Goal: Task Accomplishment & Management: Manage account settings

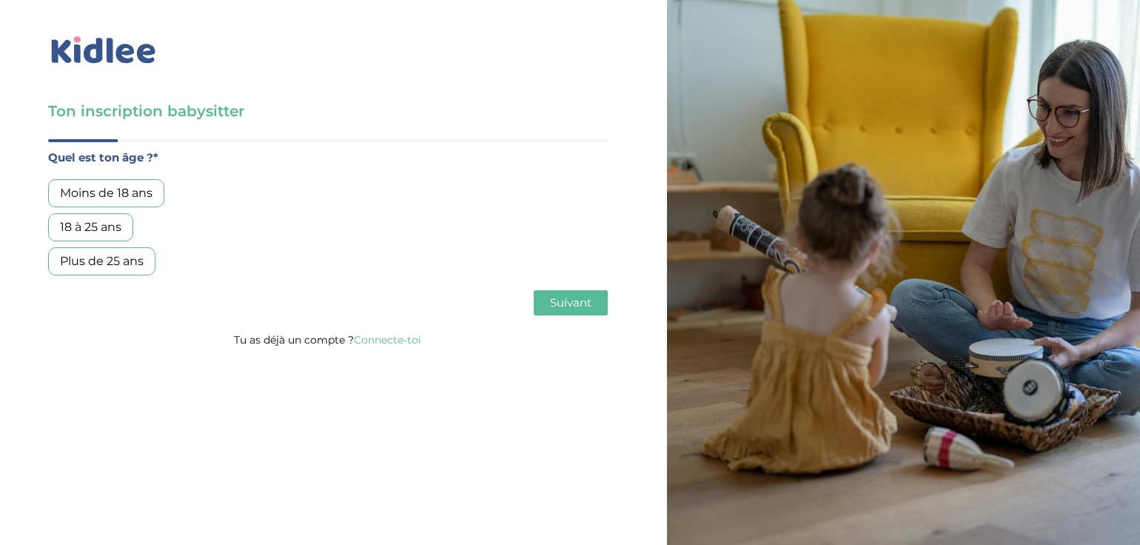
click at [383, 339] on link "Connecte-toi" at bounding box center [387, 339] width 67 height 13
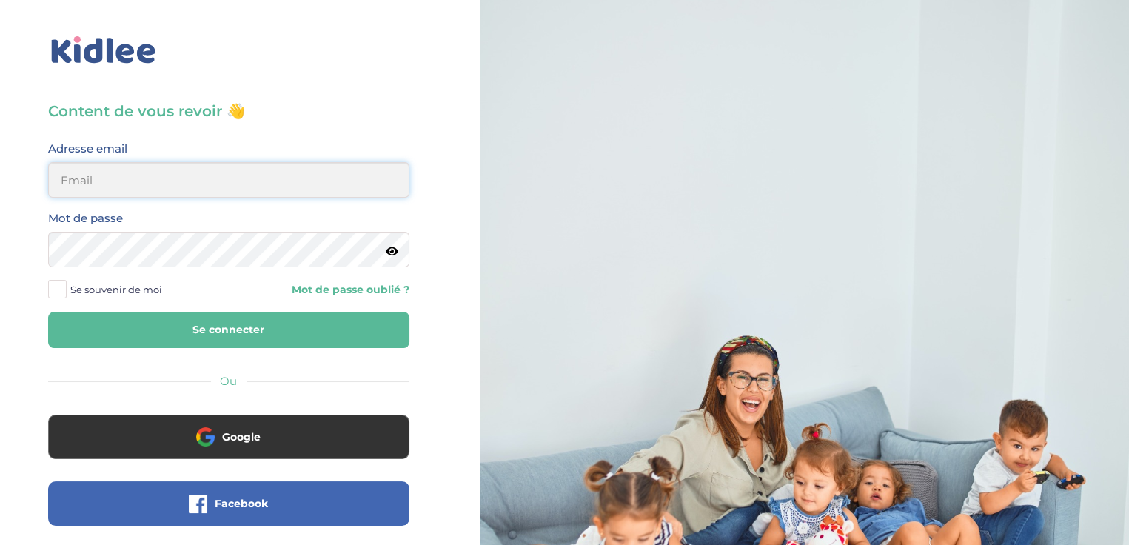
type input "[EMAIL_ADDRESS][DOMAIN_NAME]"
click at [314, 327] on button "Se connecter" at bounding box center [228, 330] width 361 height 36
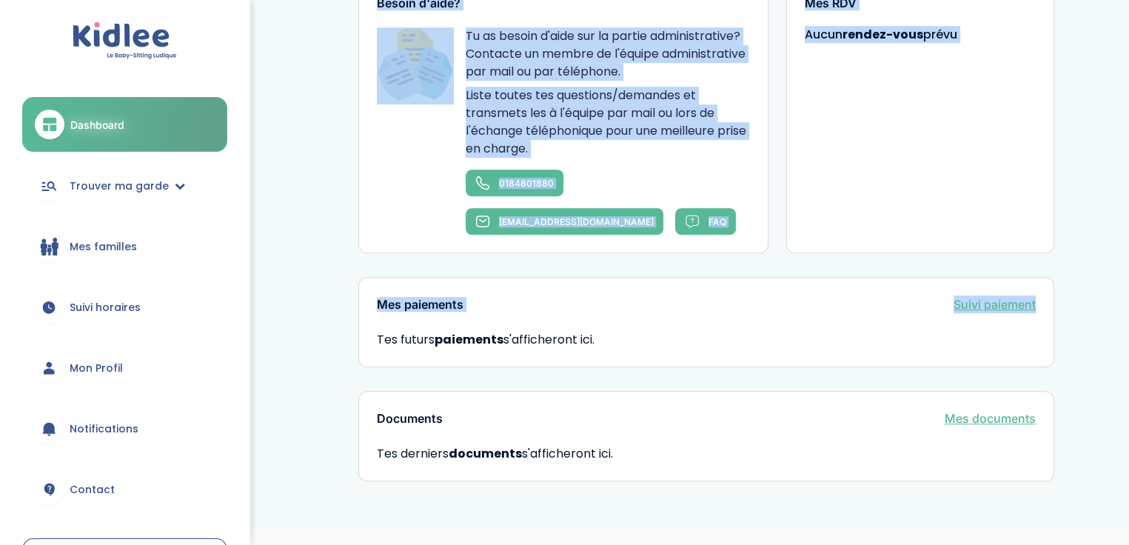
scroll to position [964, 0]
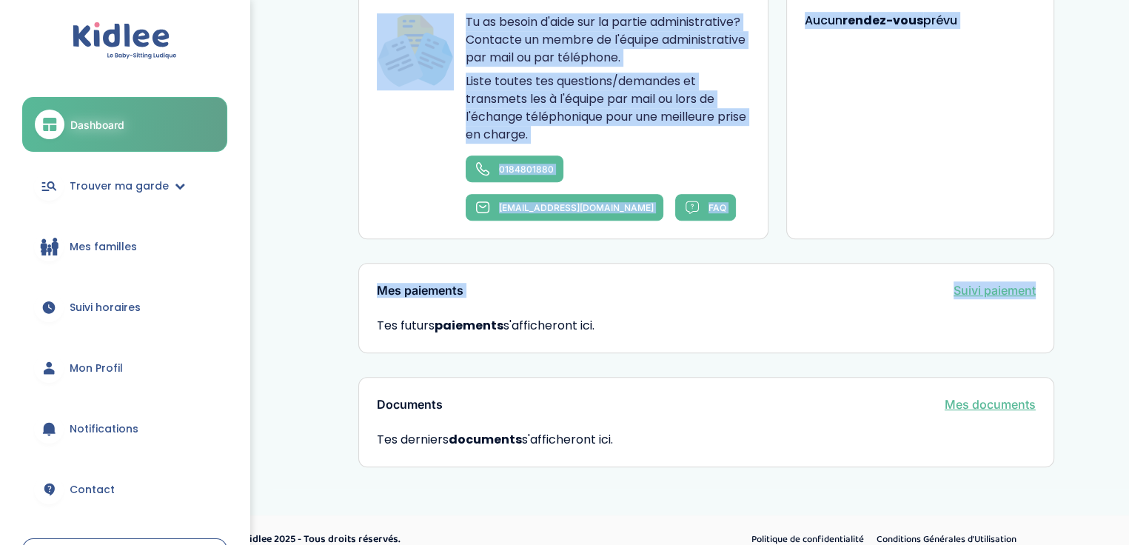
click at [148, 180] on span "Trouver ma garde" at bounding box center [119, 186] width 99 height 16
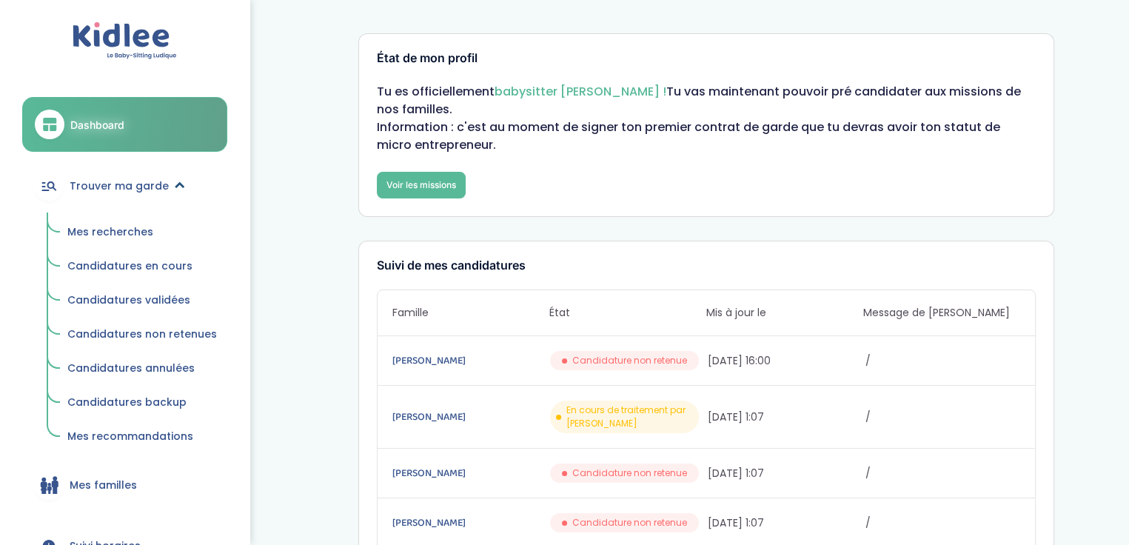
scroll to position [30, 0]
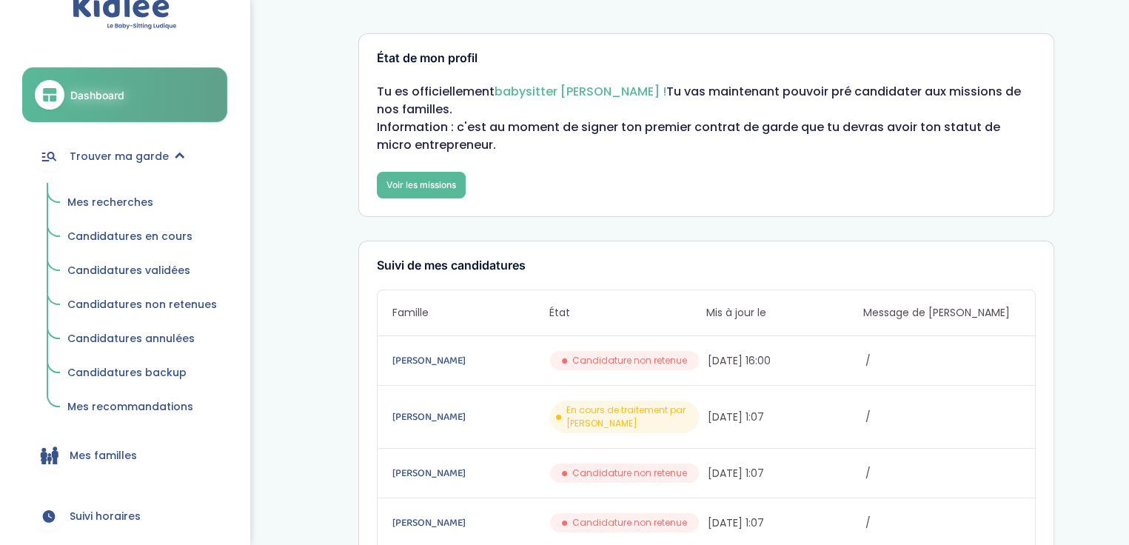
click at [101, 234] on span "Candidatures en cours" at bounding box center [129, 236] width 125 height 15
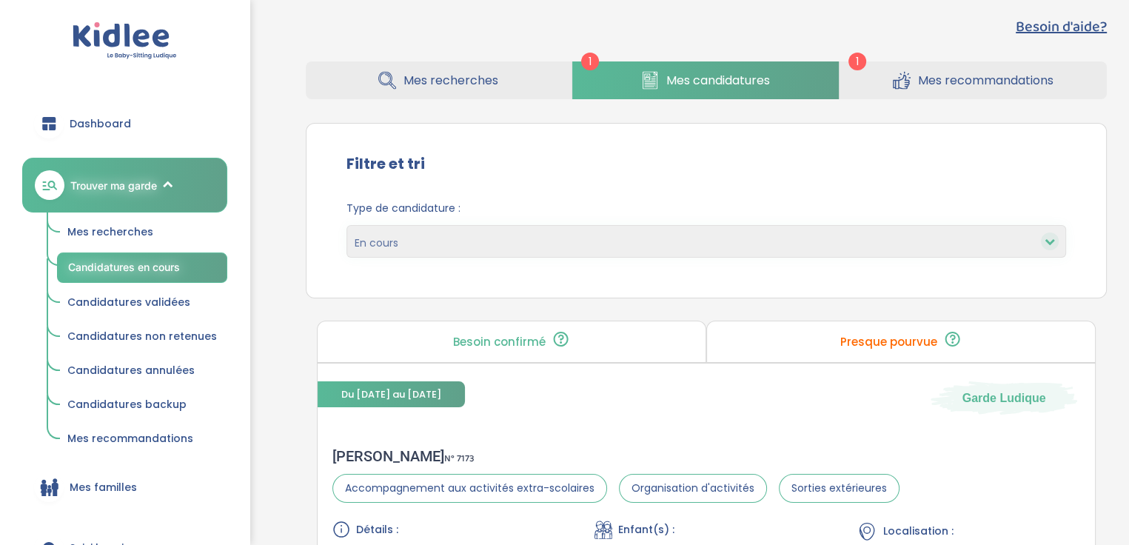
click at [1020, 219] on div "Type de candidature : En cours Validées Non retenues Annulées Backup" at bounding box center [706, 229] width 720 height 57
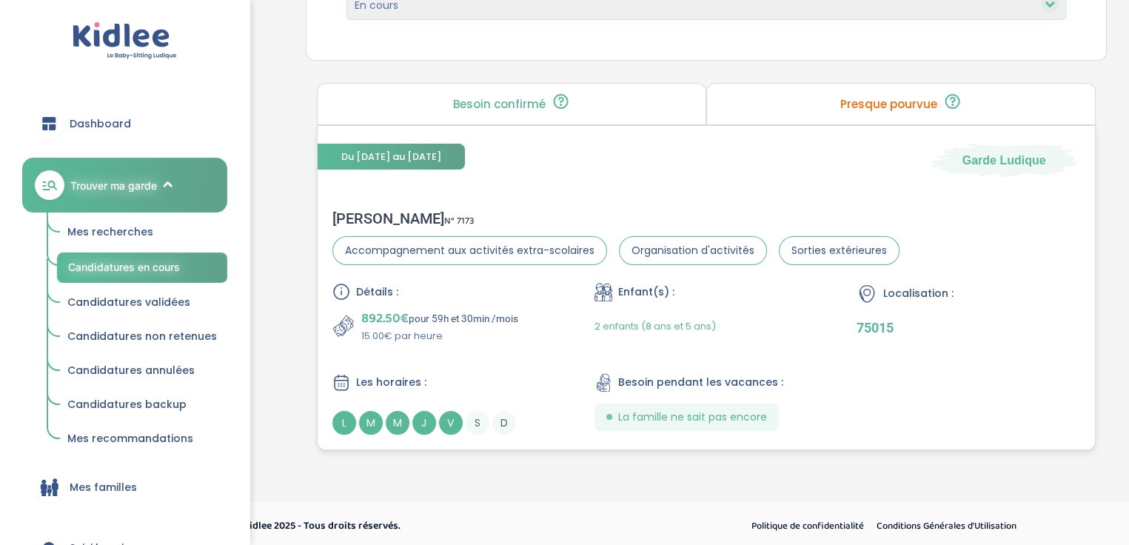
scroll to position [260, 0]
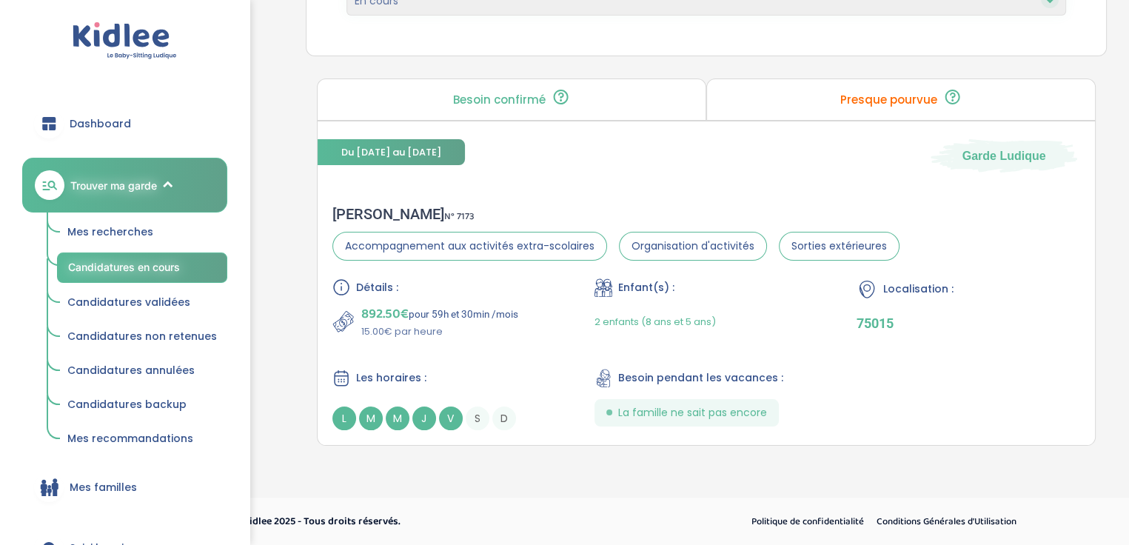
click at [135, 306] on span "Candidatures validées" at bounding box center [128, 302] width 123 height 15
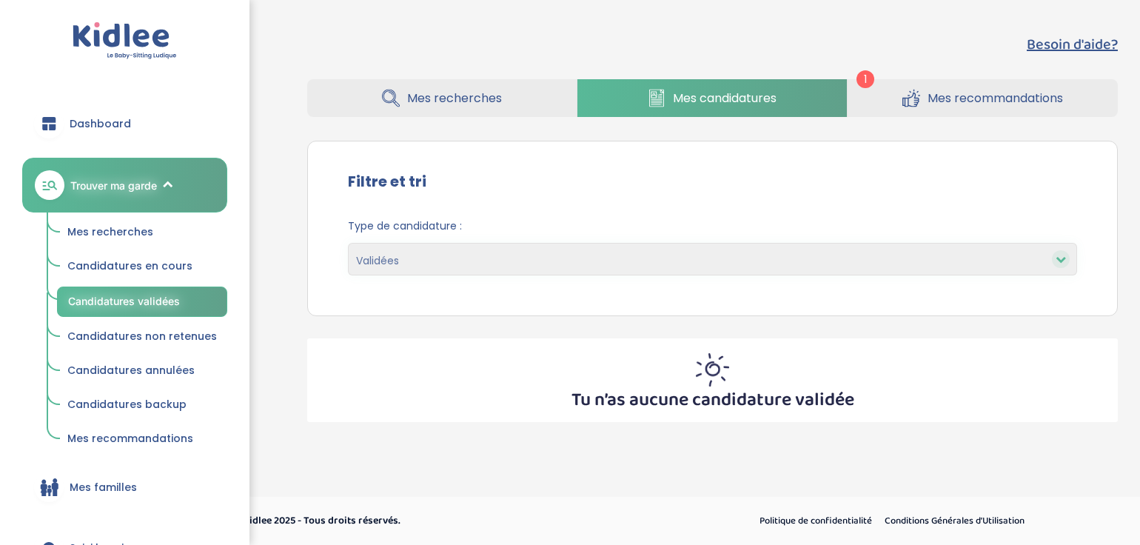
select select "accepted"
click at [104, 330] on span "Candidatures non retenues" at bounding box center [141, 336] width 149 height 15
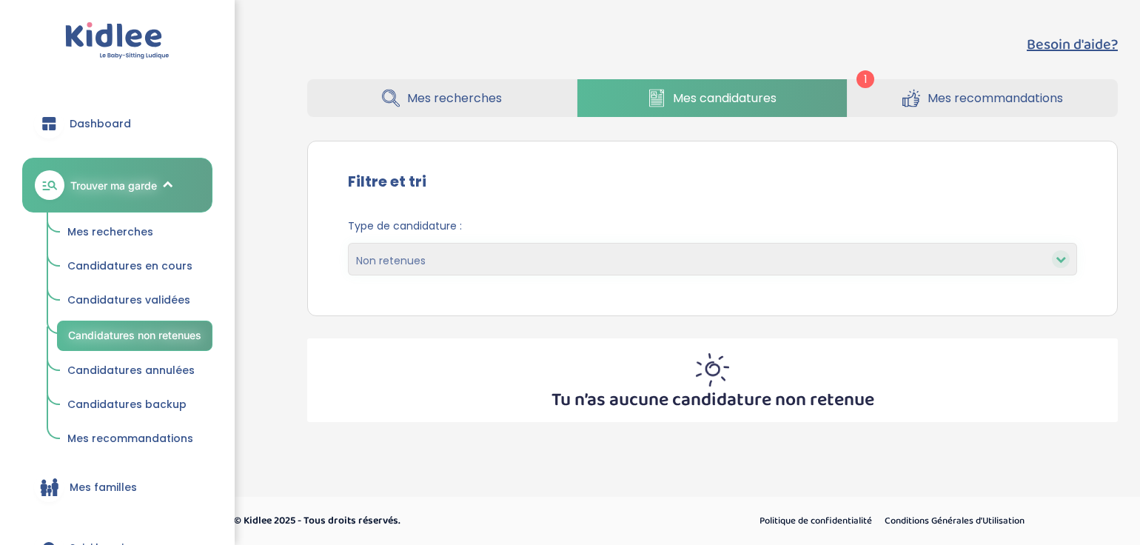
select select "declined"
click at [172, 364] on span "Candidatures annulées" at bounding box center [130, 370] width 127 height 15
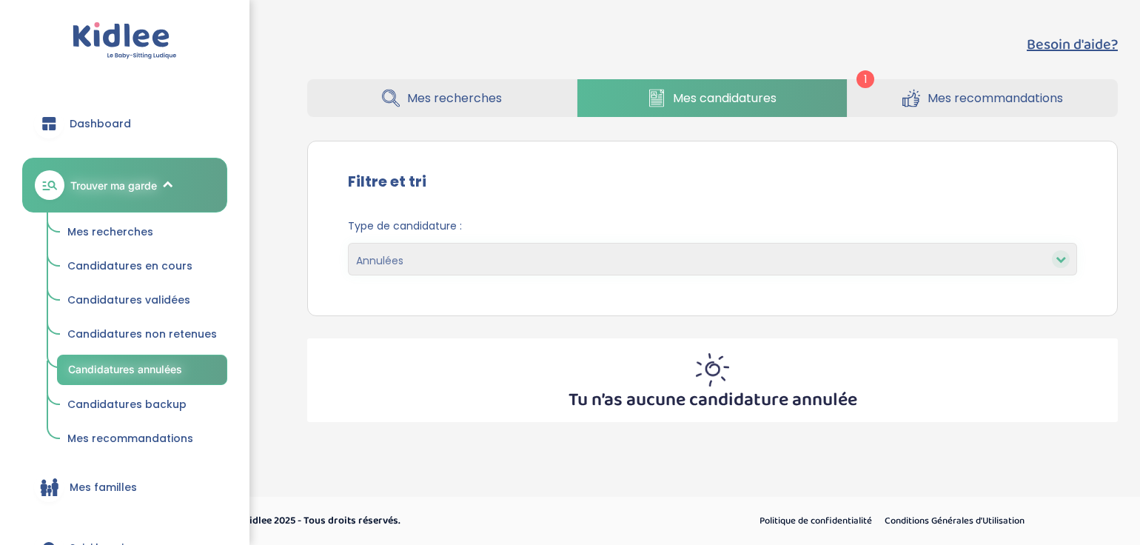
select select "canceled"
click at [127, 402] on span "Candidatures backup" at bounding box center [126, 404] width 119 height 15
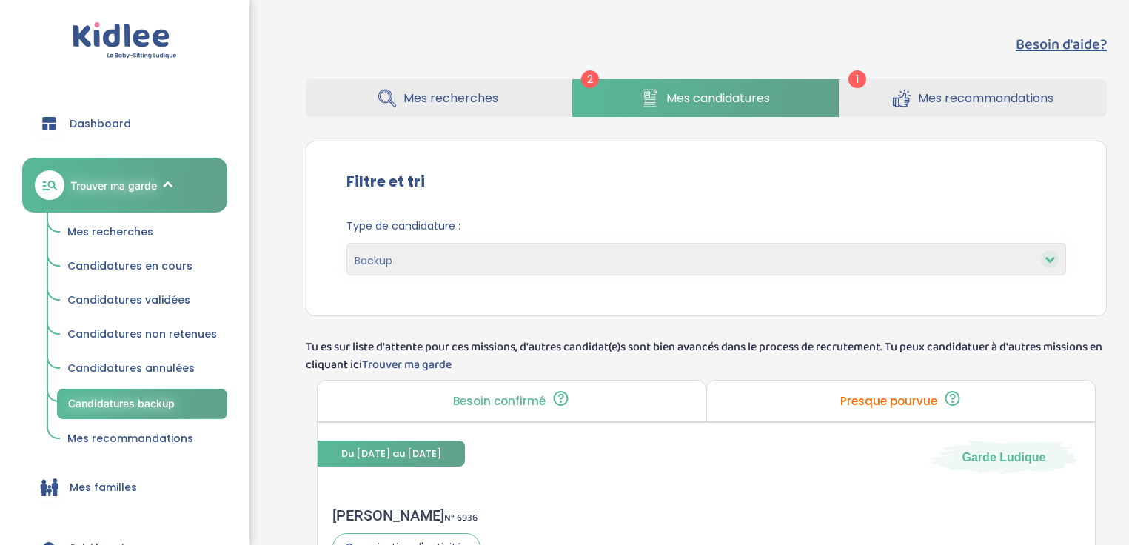
select select "backup"
click at [1016, 207] on div "Type de candidature : En cours Validées Non retenues Annulées Backup" at bounding box center [706, 252] width 764 height 90
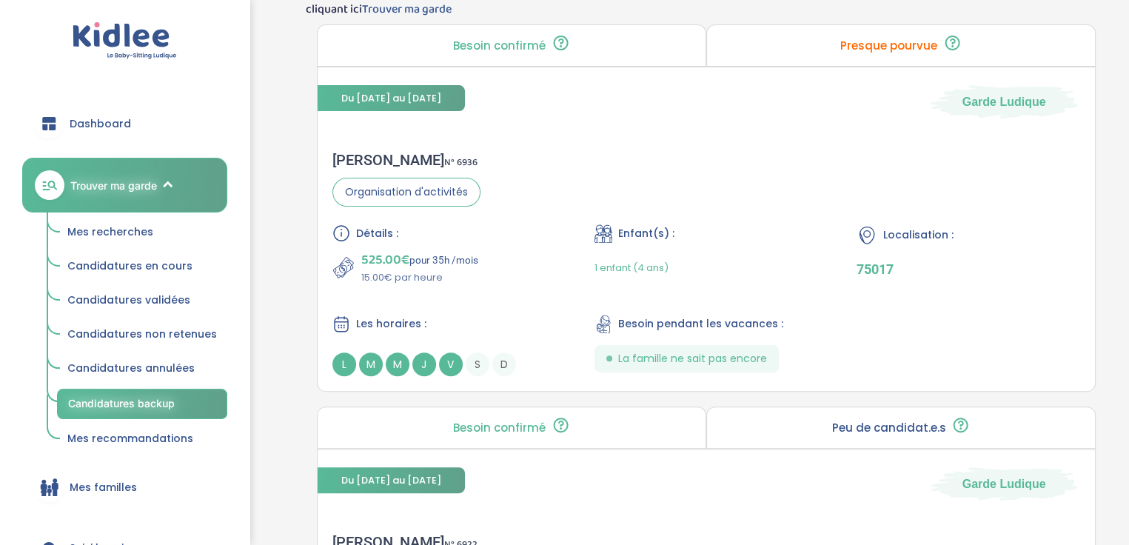
click at [130, 178] on span "Trouver ma garde" at bounding box center [113, 186] width 87 height 16
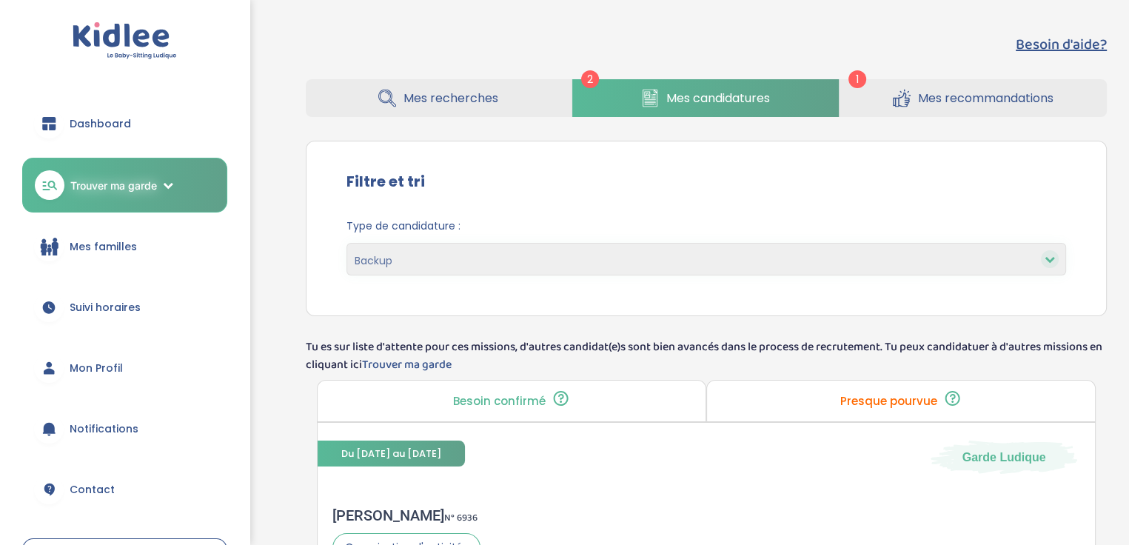
click at [161, 186] on link "Trouver ma garde" at bounding box center [124, 185] width 205 height 55
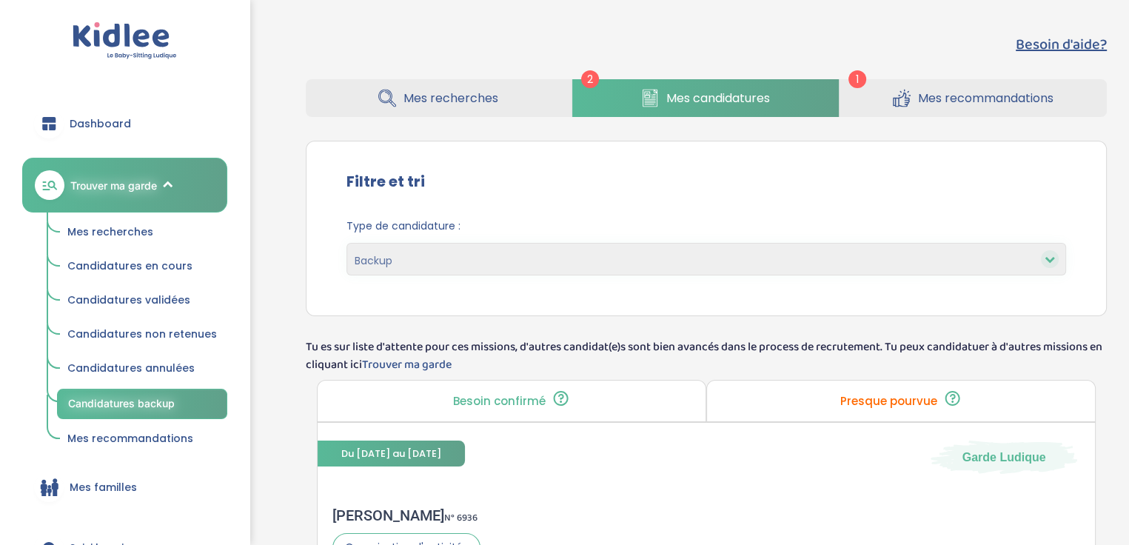
click at [64, 213] on ul "Mes recherches Candidatures en cours Candidatures validées Candidatures non ret…" at bounding box center [124, 332] width 205 height 241
click at [81, 231] on span "Mes recherches" at bounding box center [110, 231] width 86 height 15
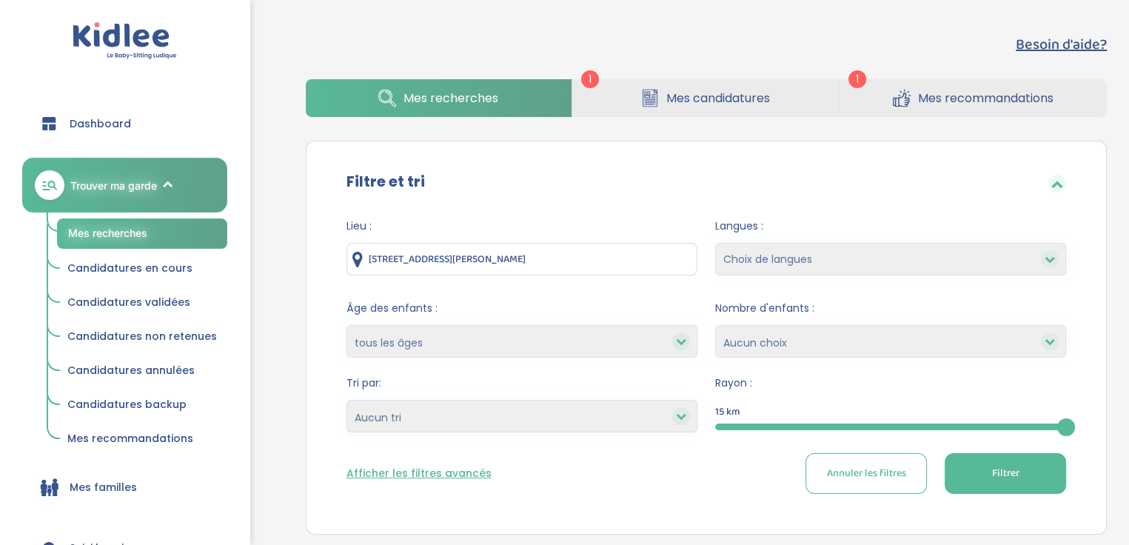
click at [1049, 258] on icon at bounding box center [1049, 259] width 10 height 10
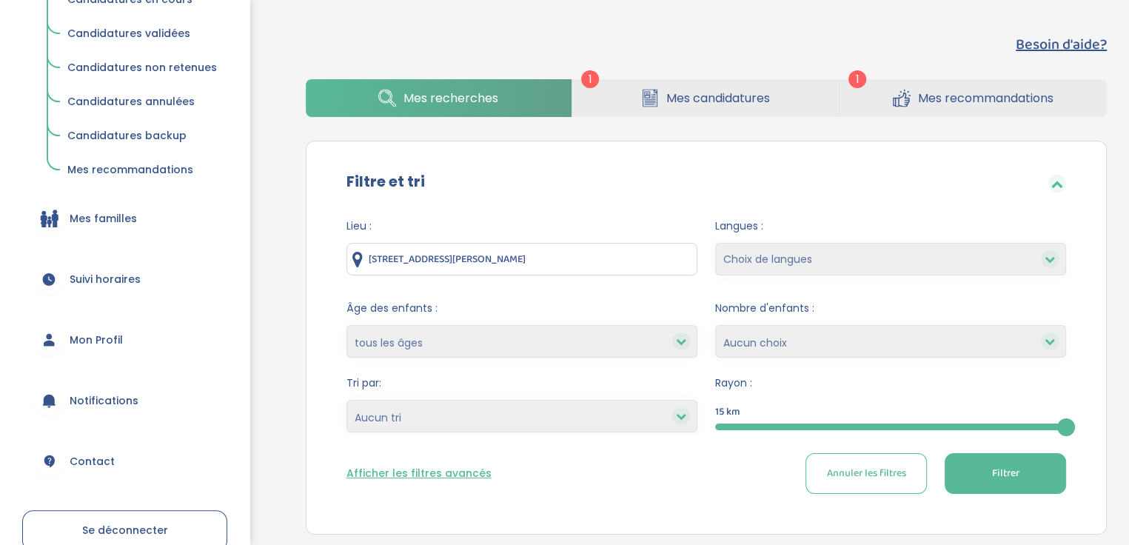
scroll to position [278, 0]
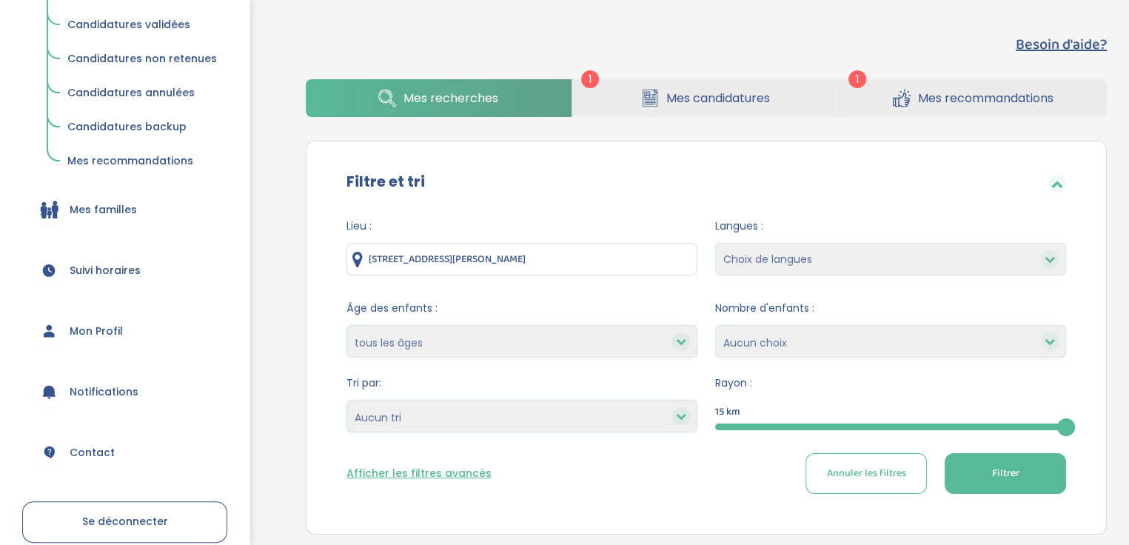
click at [95, 331] on span "Mon Profil" at bounding box center [96, 331] width 53 height 16
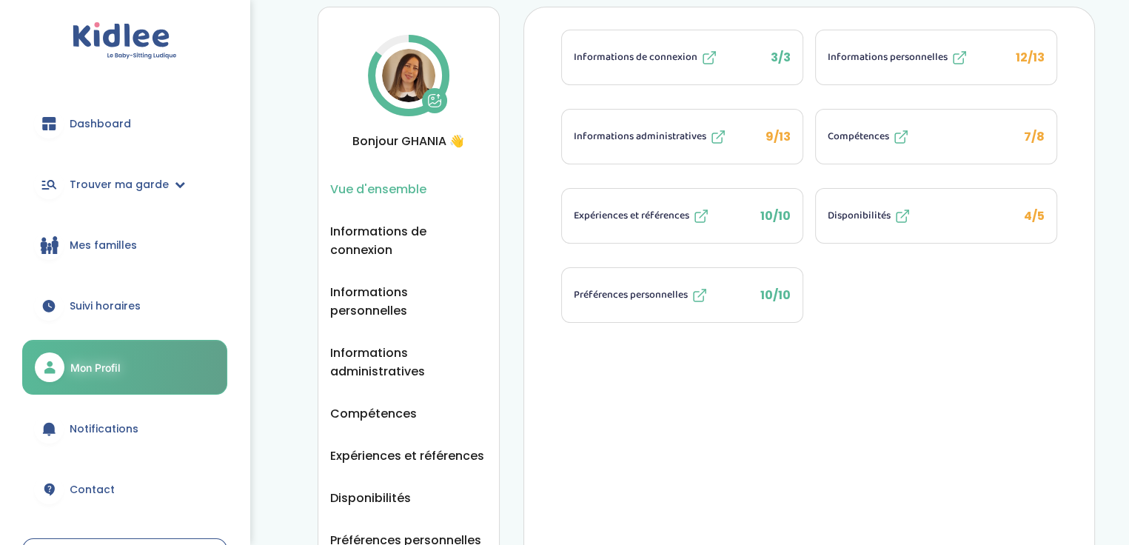
scroll to position [40, 0]
click at [870, 54] on span "Informations personnelles" at bounding box center [887, 59] width 120 height 16
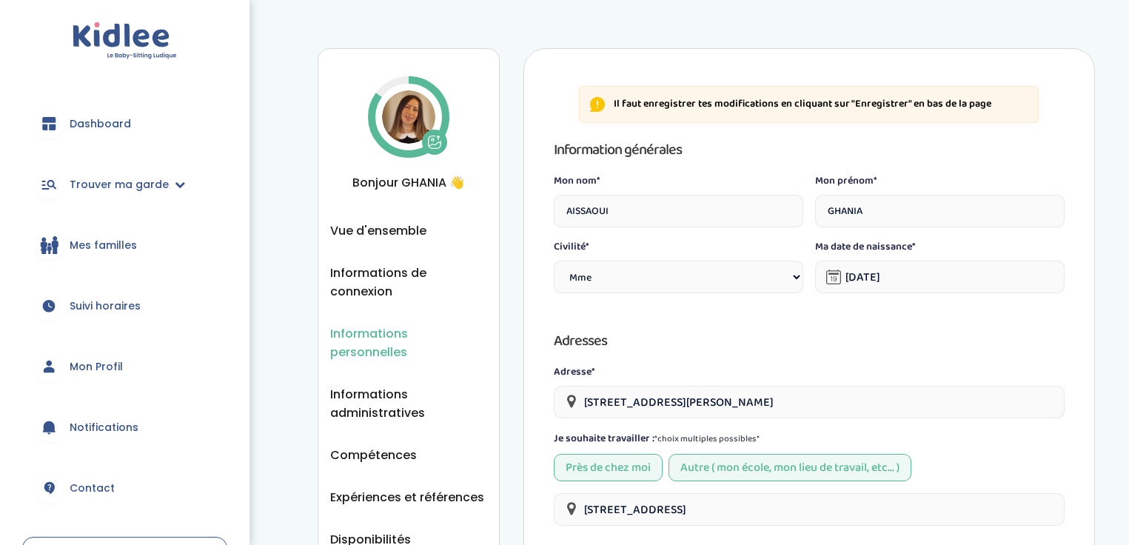
select select "1"
select select "5"
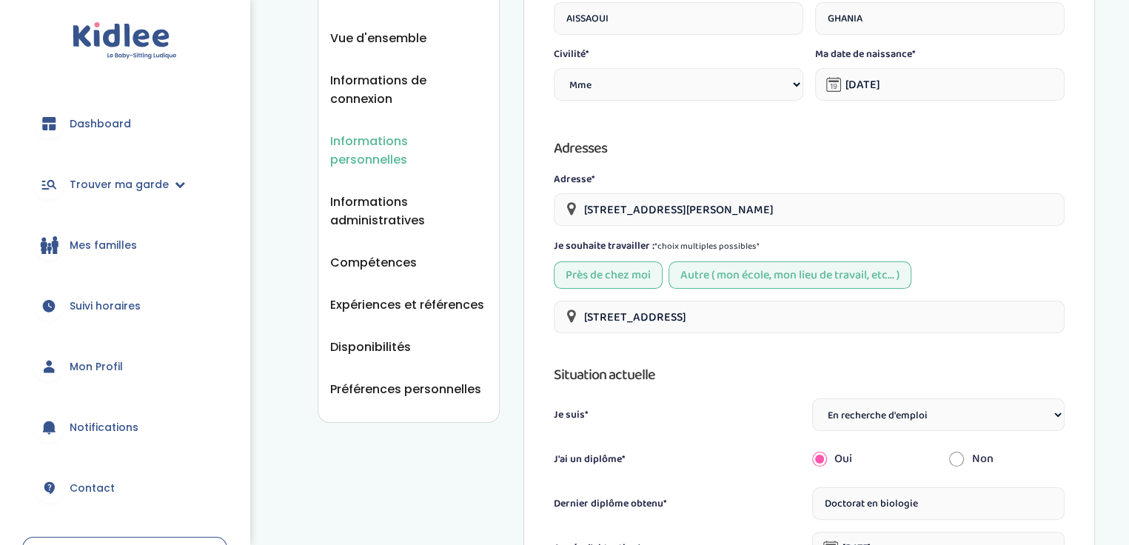
scroll to position [196, 0]
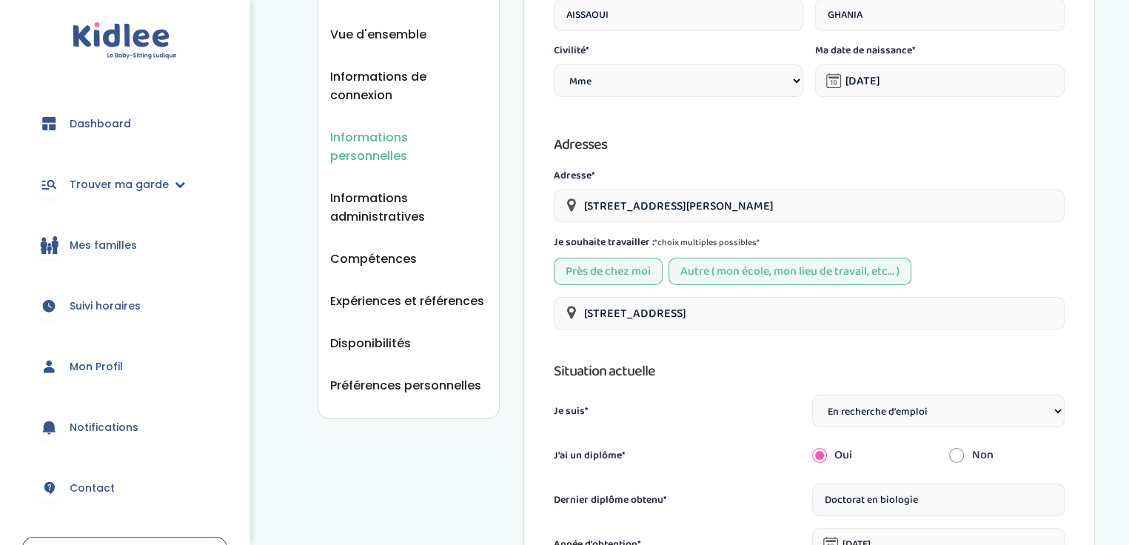
click at [762, 201] on input "5 Rue Antoine Etex, Créteil, France" at bounding box center [809, 205] width 511 height 33
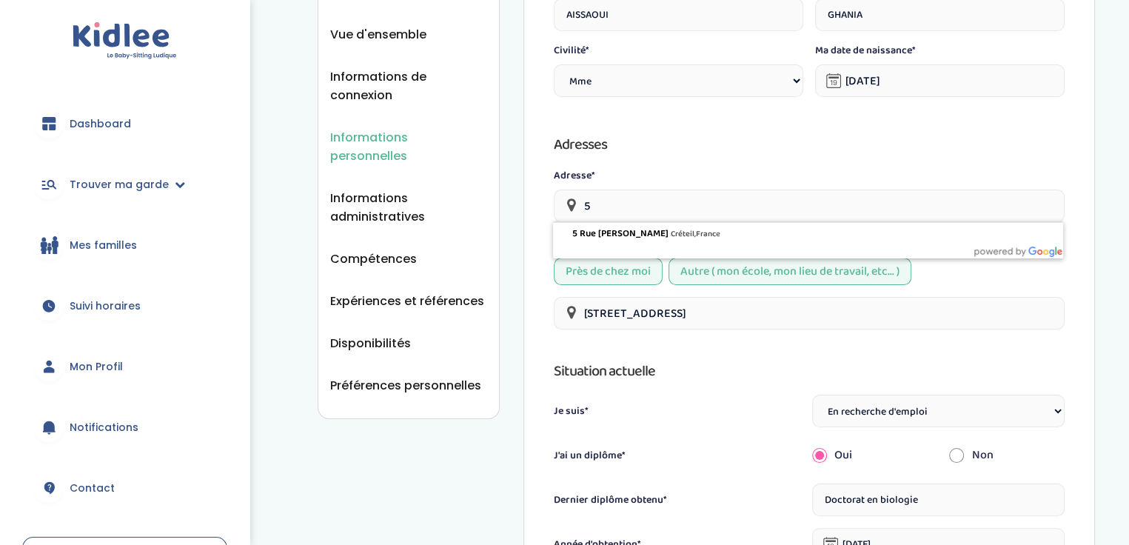
type input "5"
type input "-"
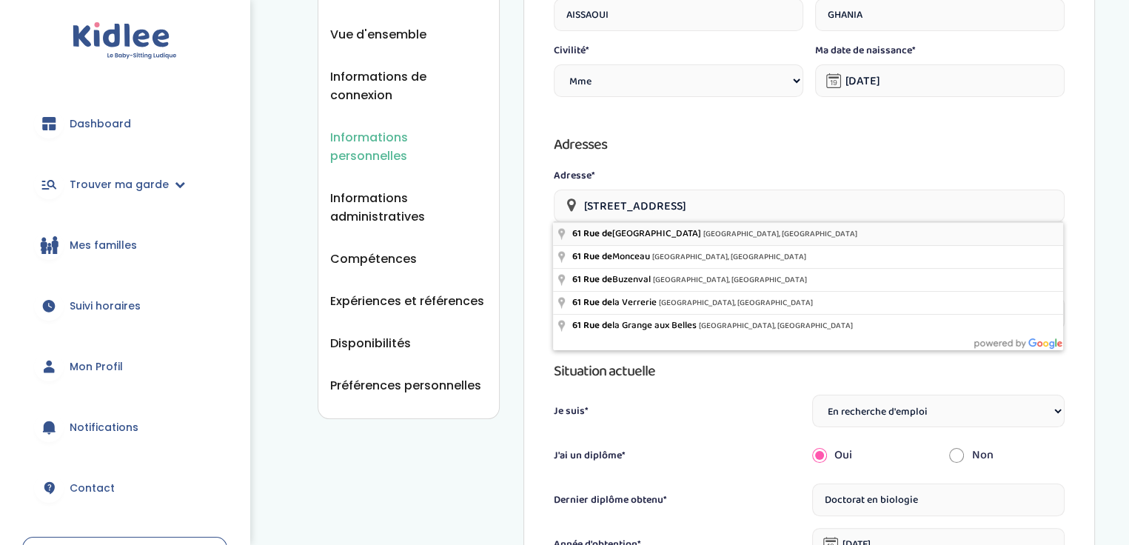
type input "61 Rue de Lyon, Paris, France"
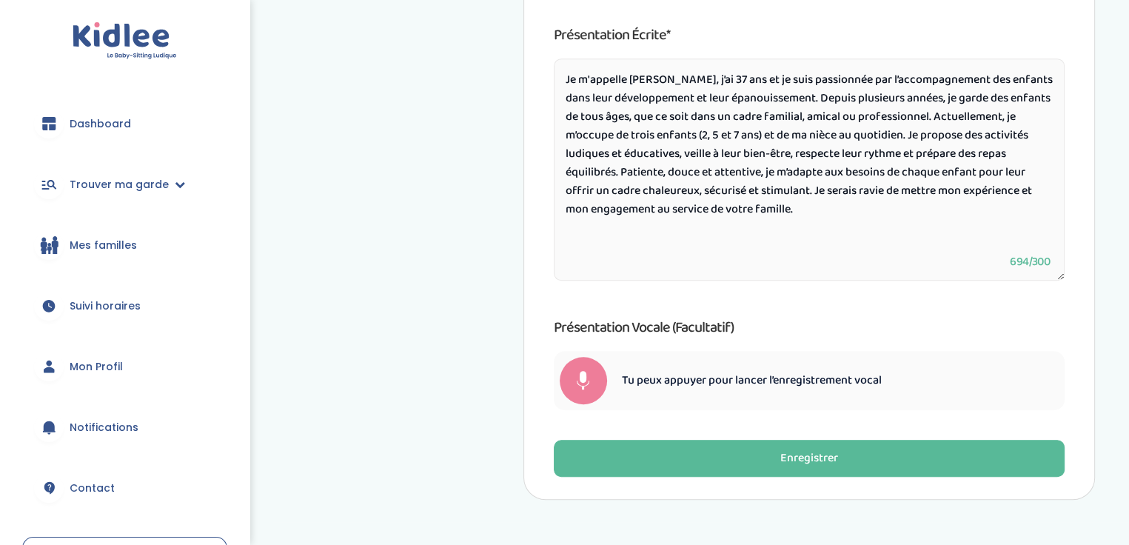
scroll to position [764, 0]
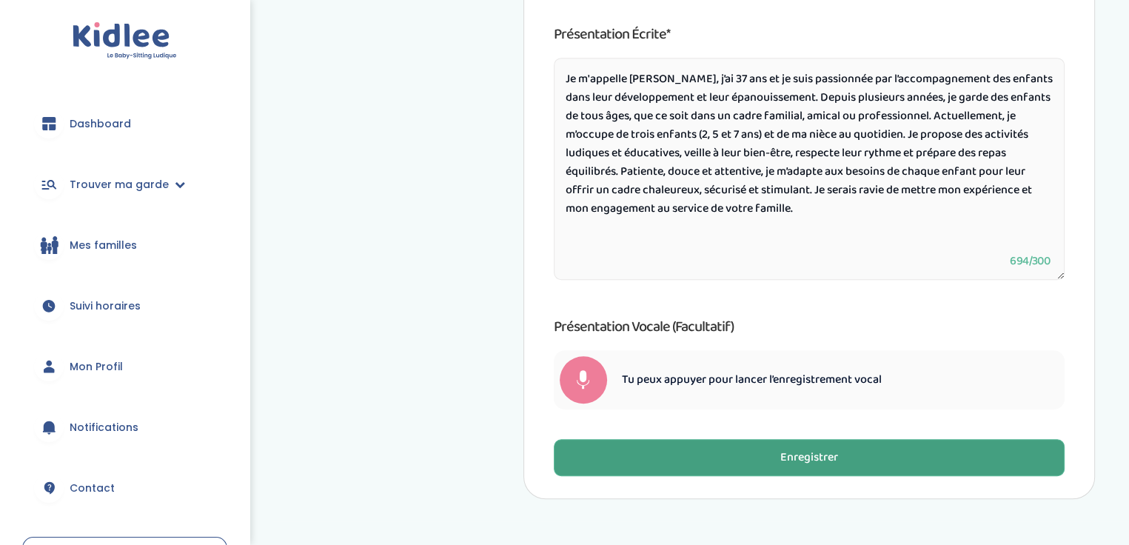
click at [795, 455] on div "Enregistrer" at bounding box center [809, 457] width 58 height 17
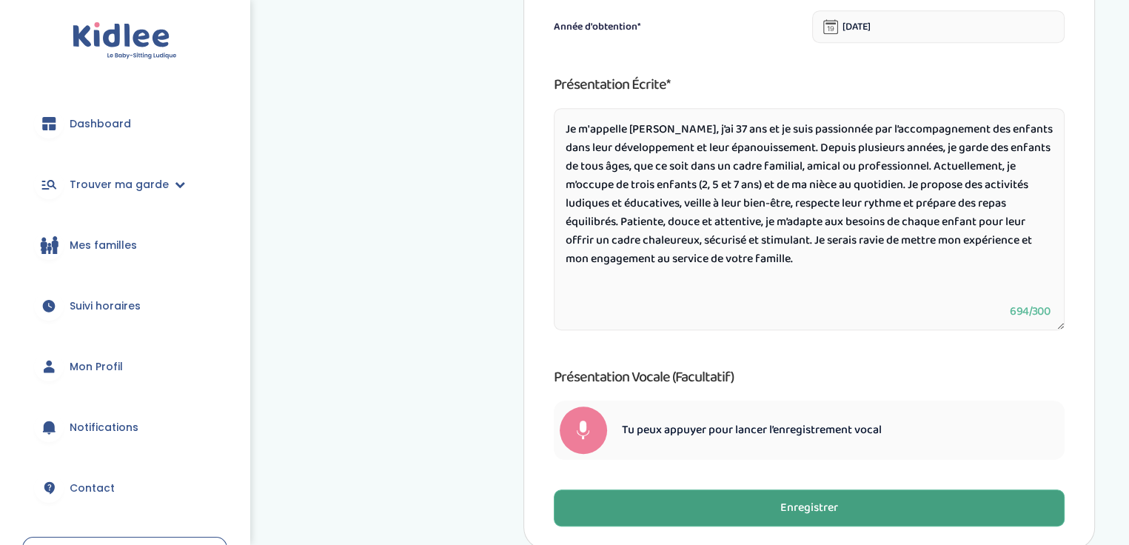
scroll to position [813, 0]
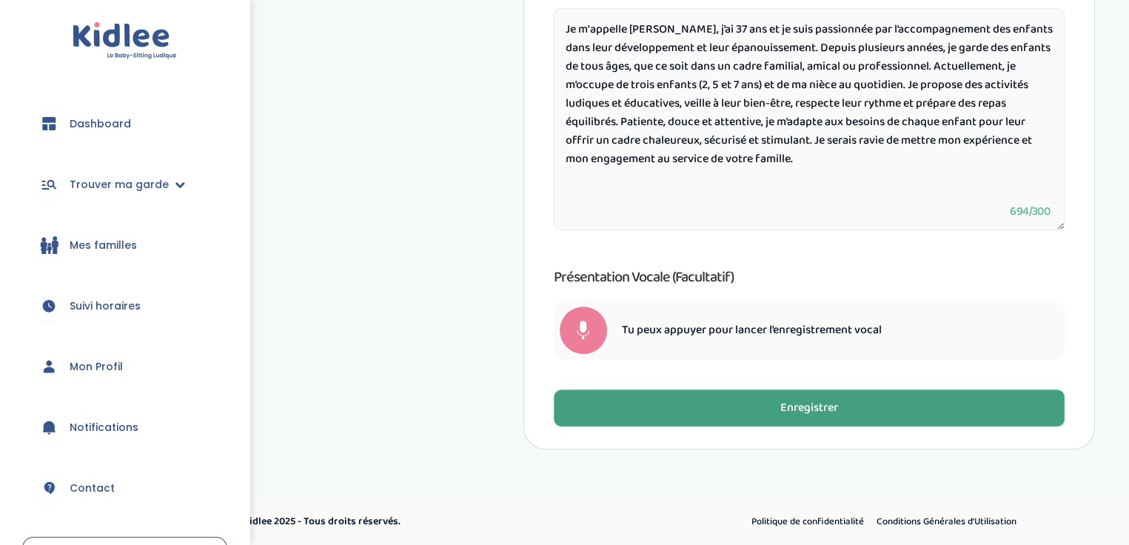
click at [808, 406] on div "Enregistrer" at bounding box center [809, 408] width 58 height 17
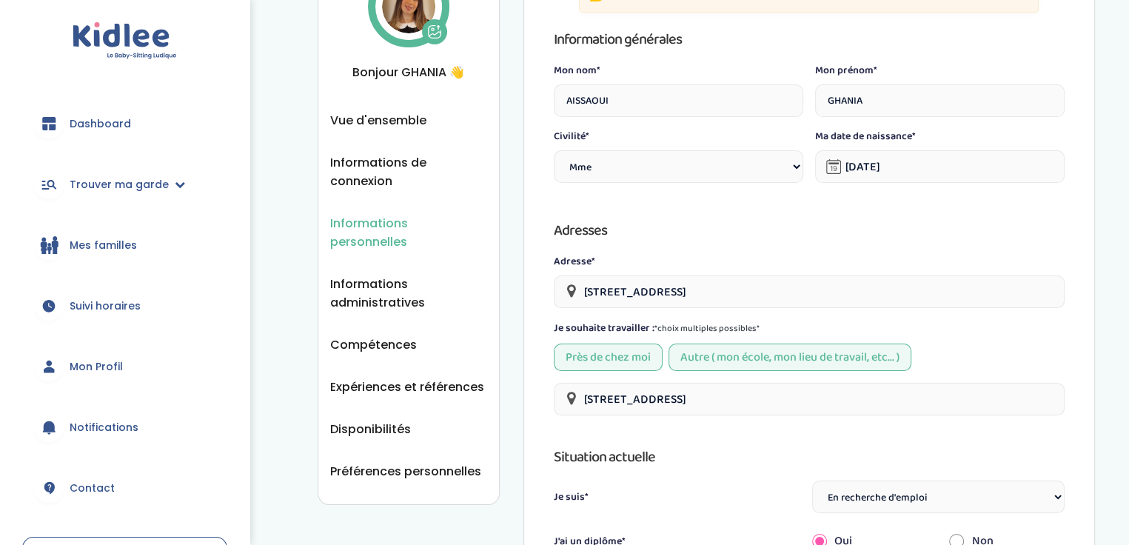
scroll to position [0, 0]
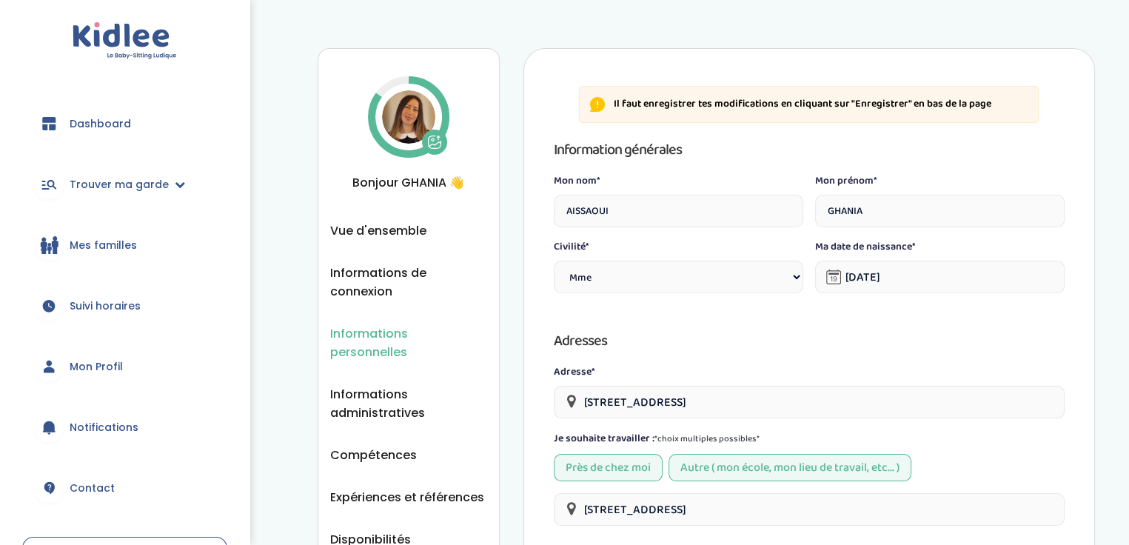
click at [423, 107] on img at bounding box center [408, 116] width 53 height 53
click at [414, 111] on img at bounding box center [408, 116] width 53 height 53
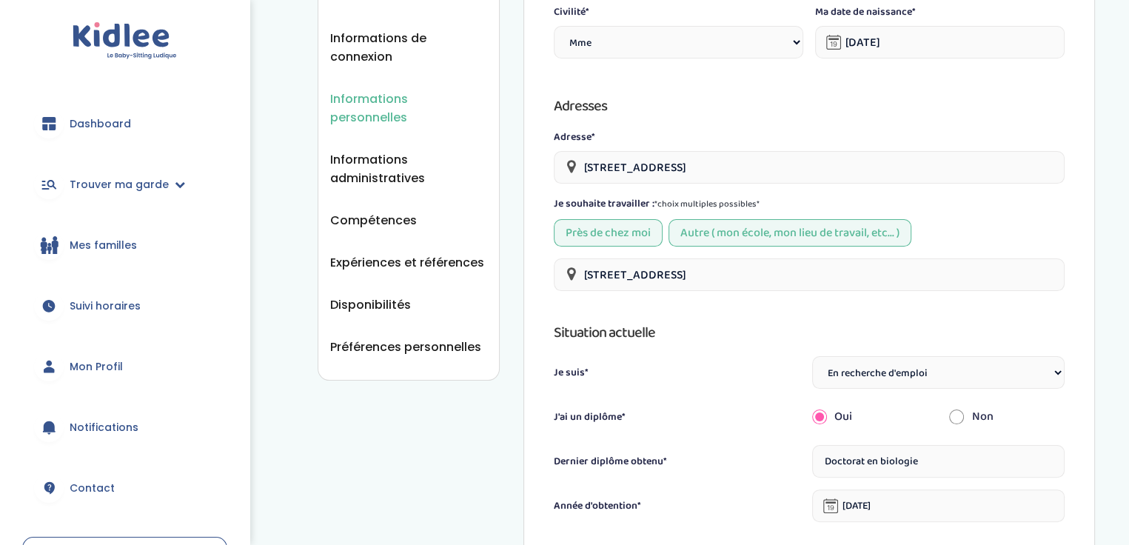
scroll to position [230, 0]
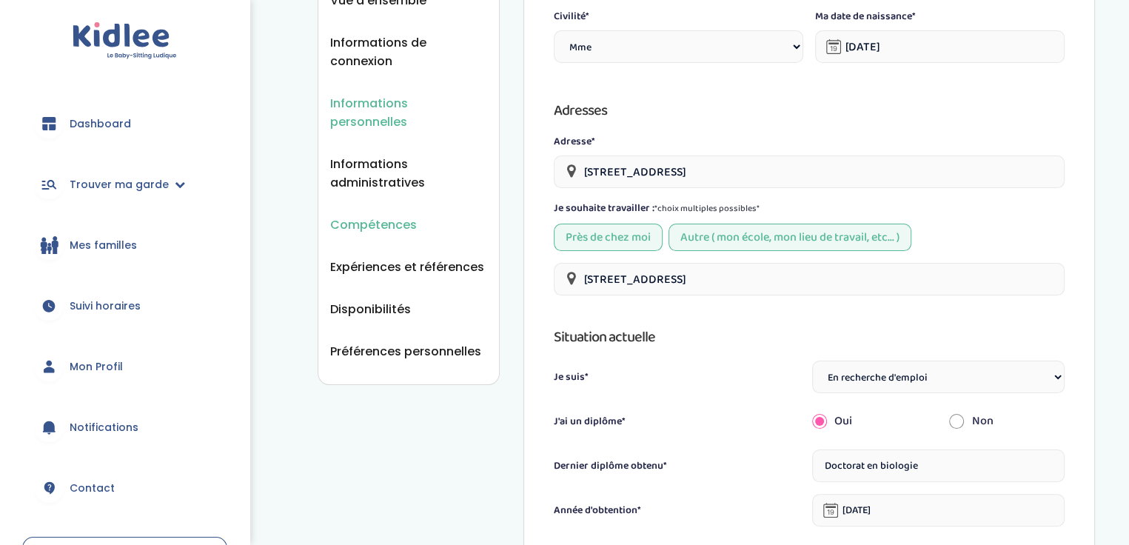
click at [391, 215] on span "Compétences" at bounding box center [373, 224] width 87 height 19
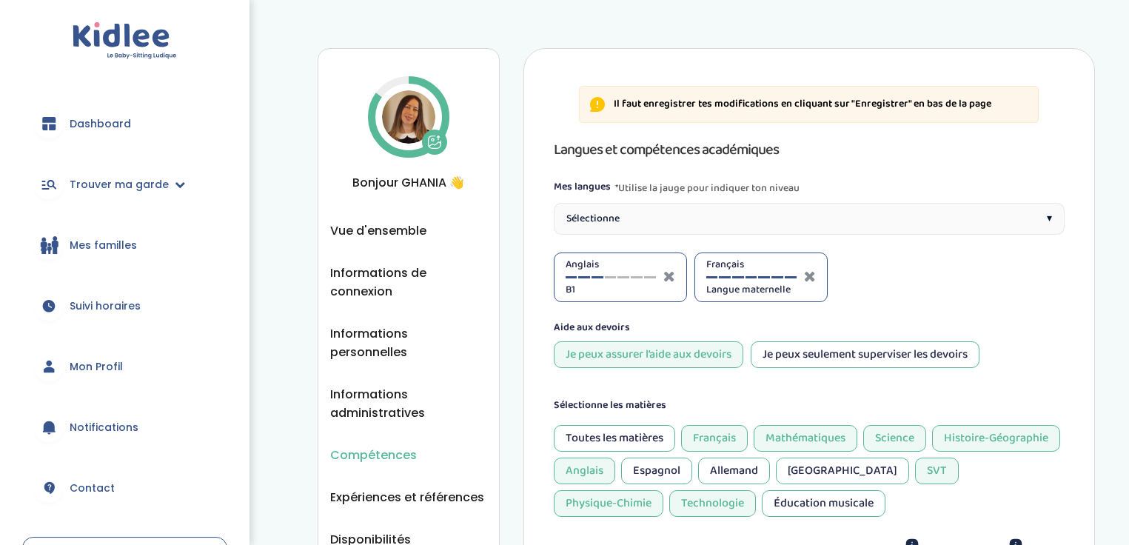
select select "Prémière"
select select "3eme"
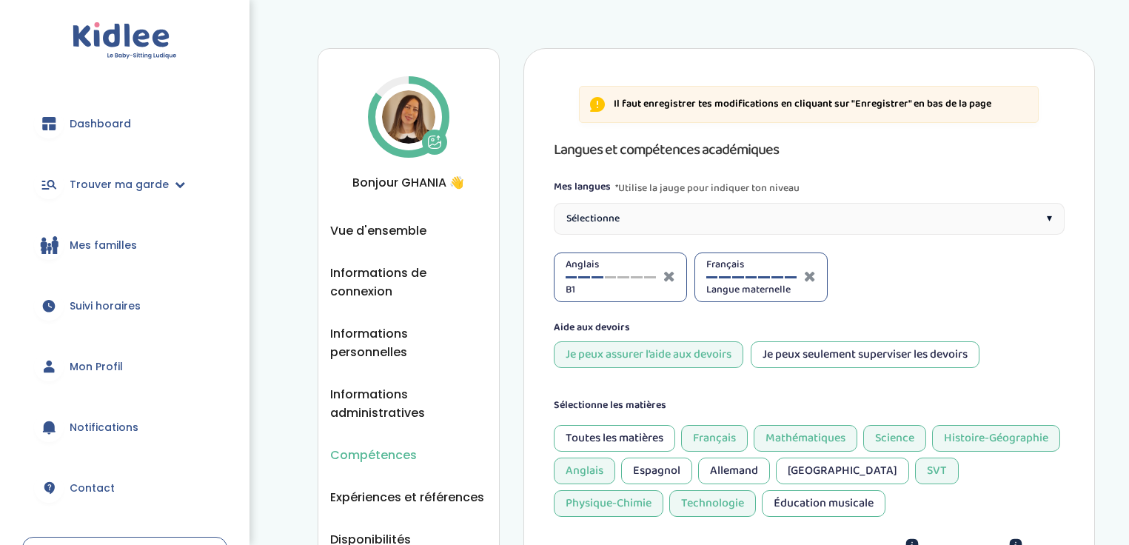
select select "3eme"
click at [607, 276] on div at bounding box center [611, 277] width 12 height 2
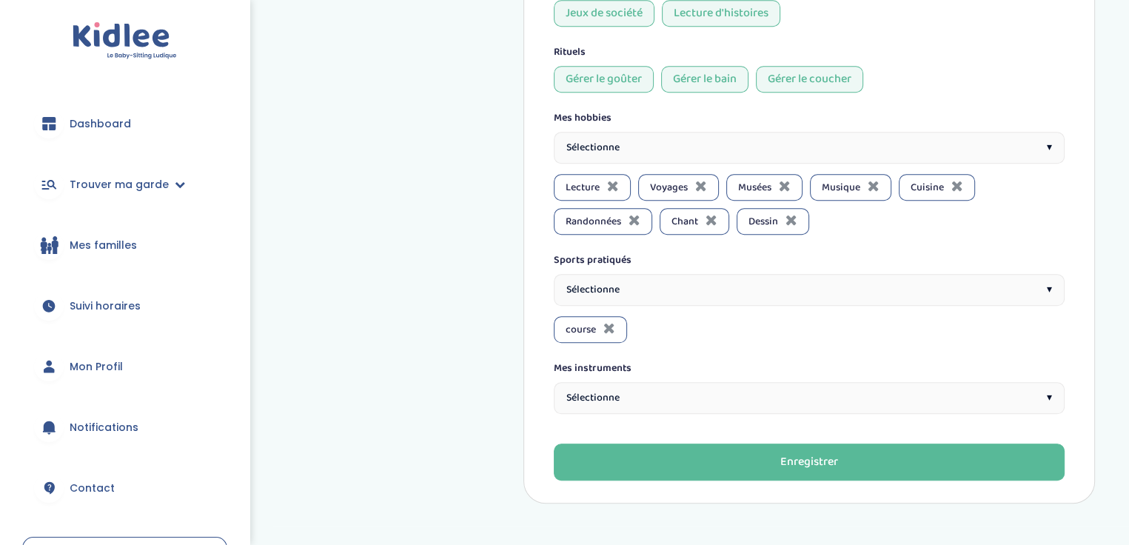
scroll to position [1268, 0]
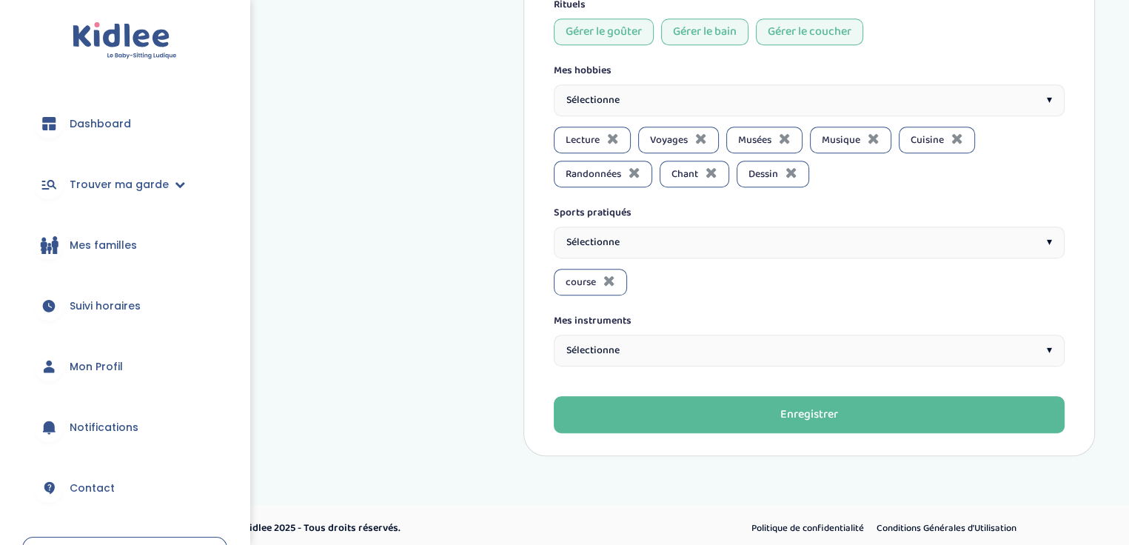
click at [1047, 343] on span "▾" at bounding box center [1048, 351] width 5 height 16
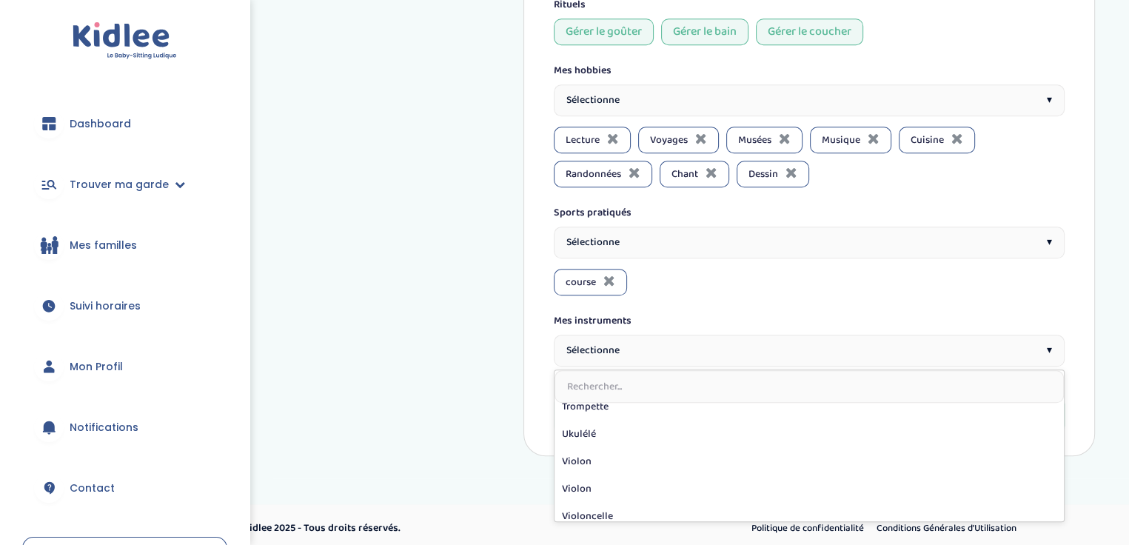
scroll to position [346, 0]
click at [1051, 278] on div "course" at bounding box center [809, 282] width 511 height 27
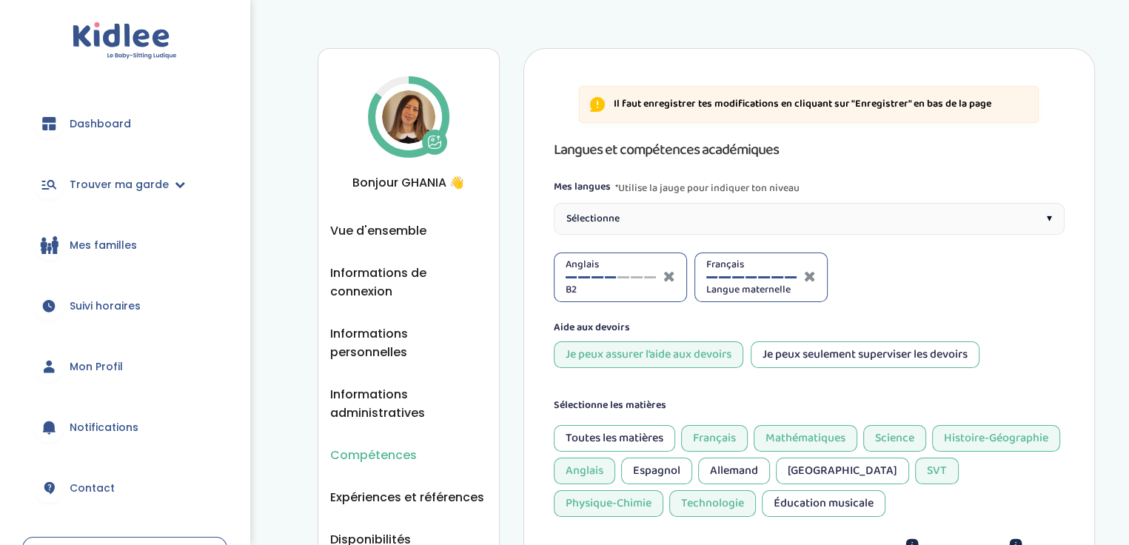
scroll to position [1268, 0]
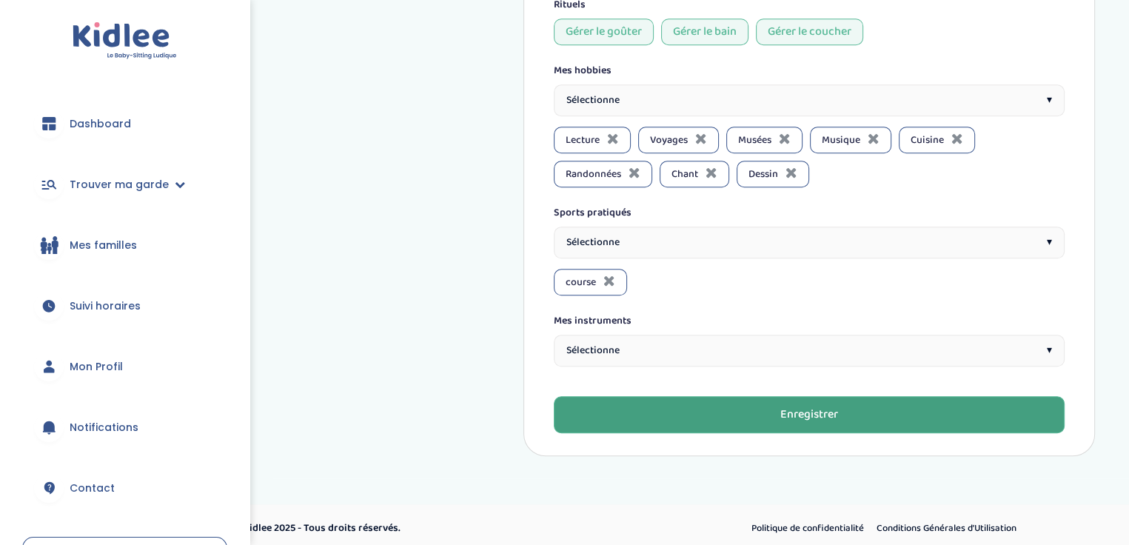
click at [796, 406] on div "Enregistrer" at bounding box center [809, 414] width 58 height 17
click at [92, 366] on span "Mon Profil" at bounding box center [96, 367] width 53 height 16
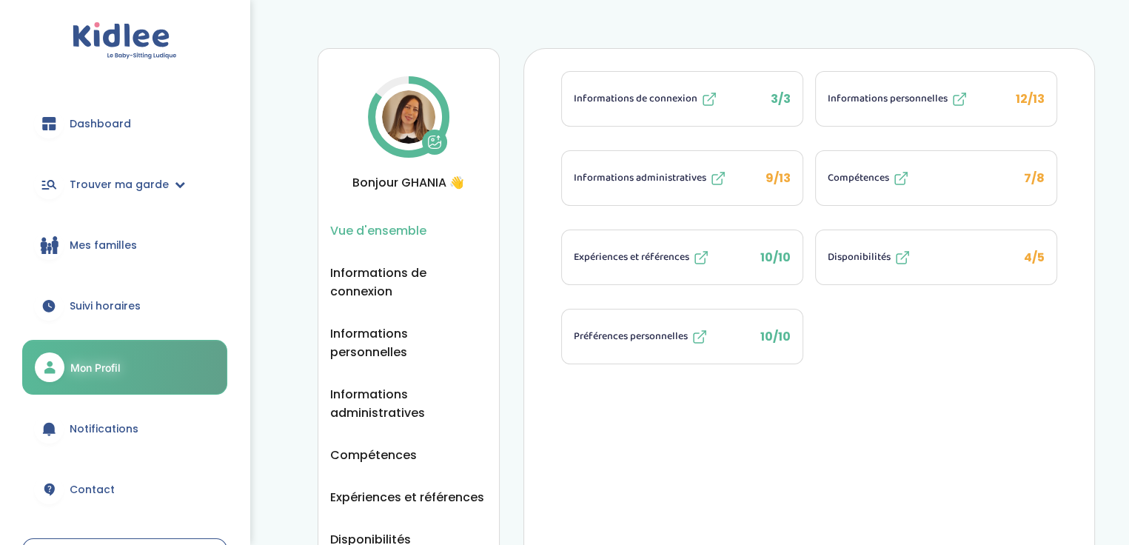
click at [884, 177] on span "Compétences" at bounding box center [857, 178] width 61 height 16
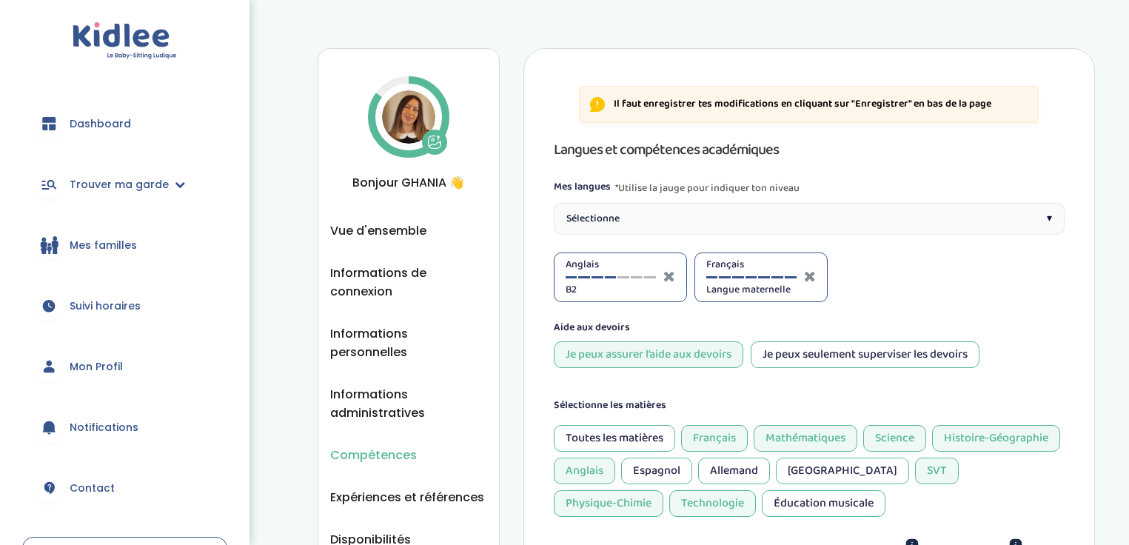
select select "Prémière"
select select "3eme"
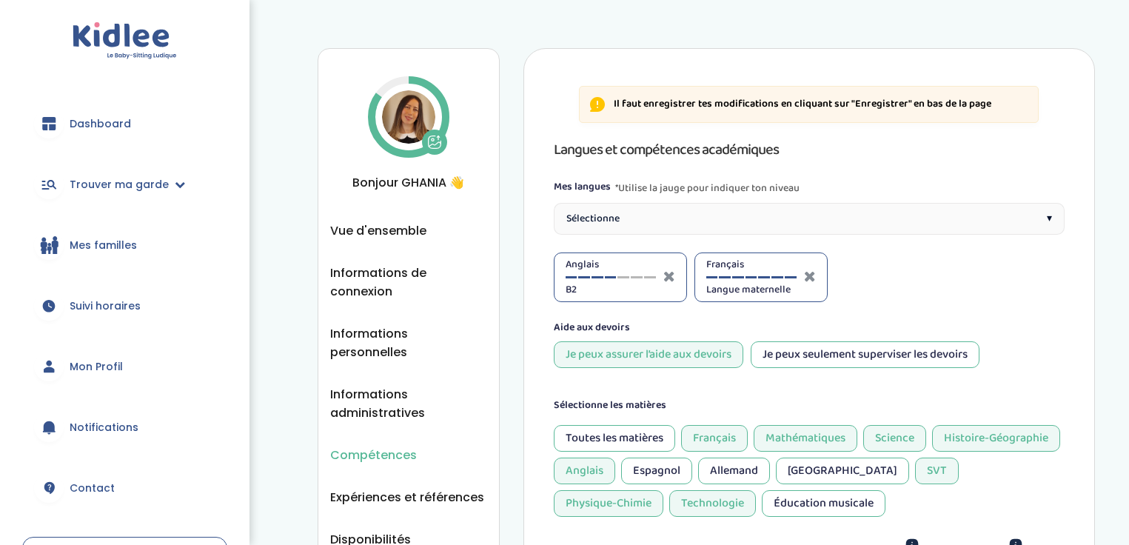
select select "3eme"
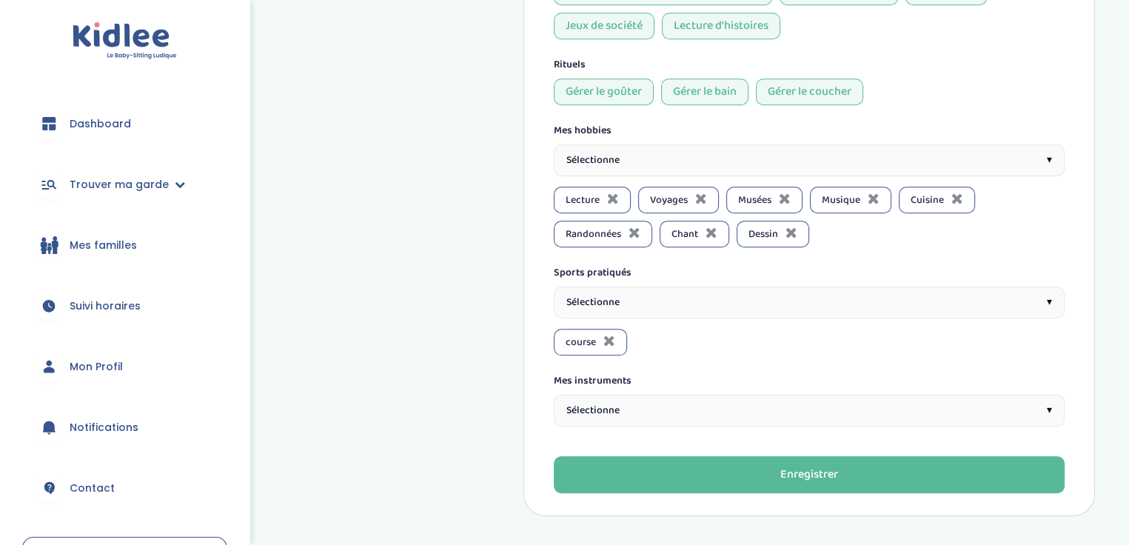
scroll to position [1268, 0]
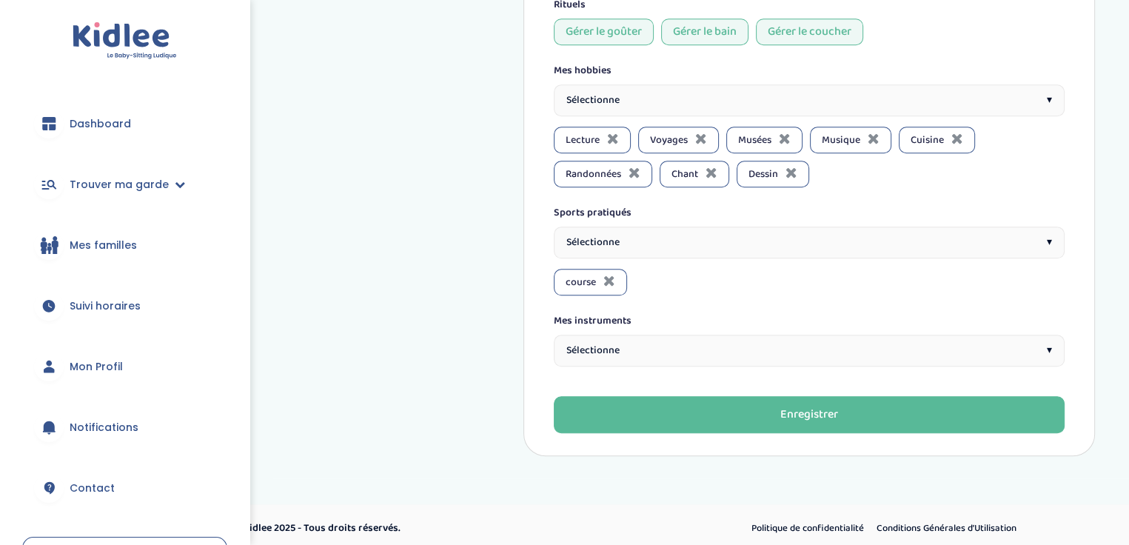
click at [93, 365] on span "Mon Profil" at bounding box center [96, 367] width 53 height 16
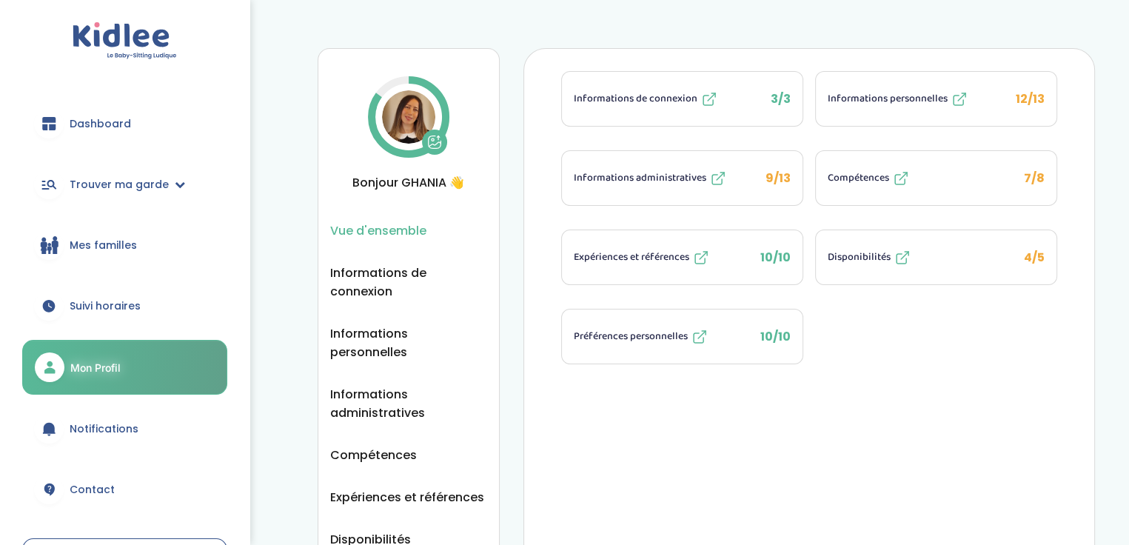
click at [770, 173] on span "9/13" at bounding box center [777, 177] width 25 height 17
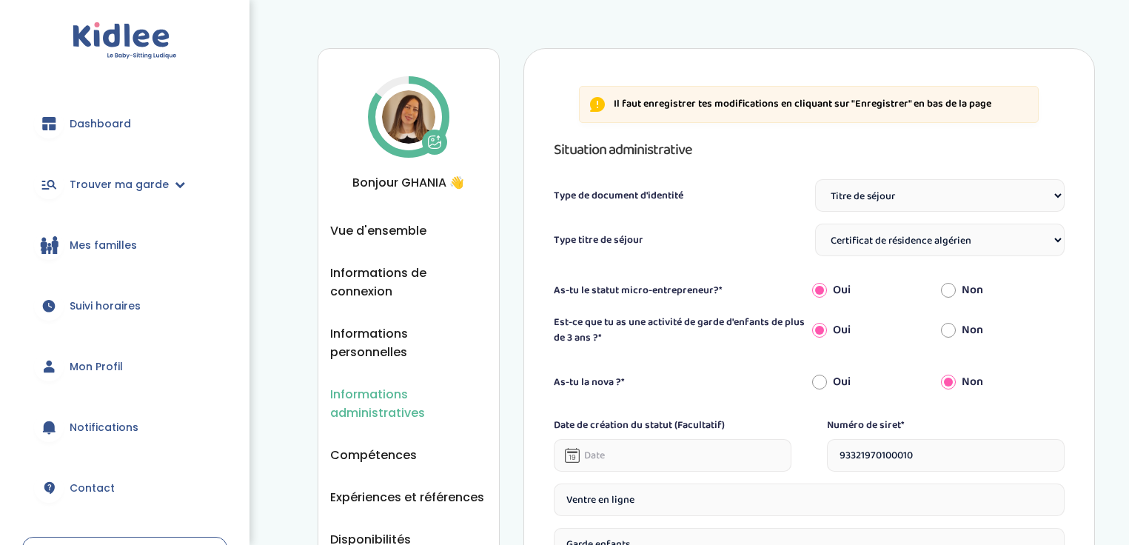
select select "Titre de séjour"
select select "Certificat de résidence algérien"
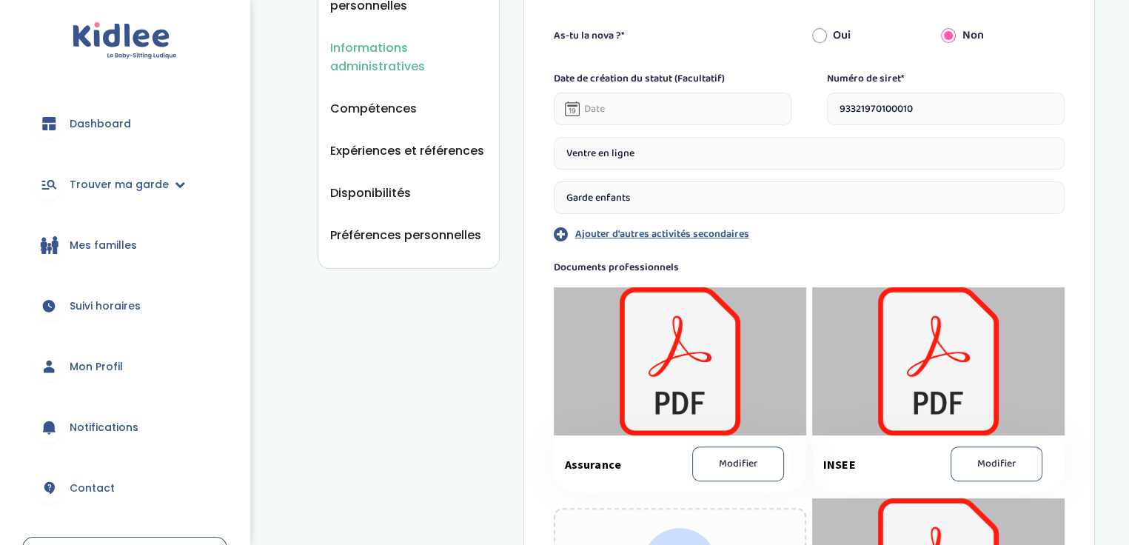
scroll to position [349, 0]
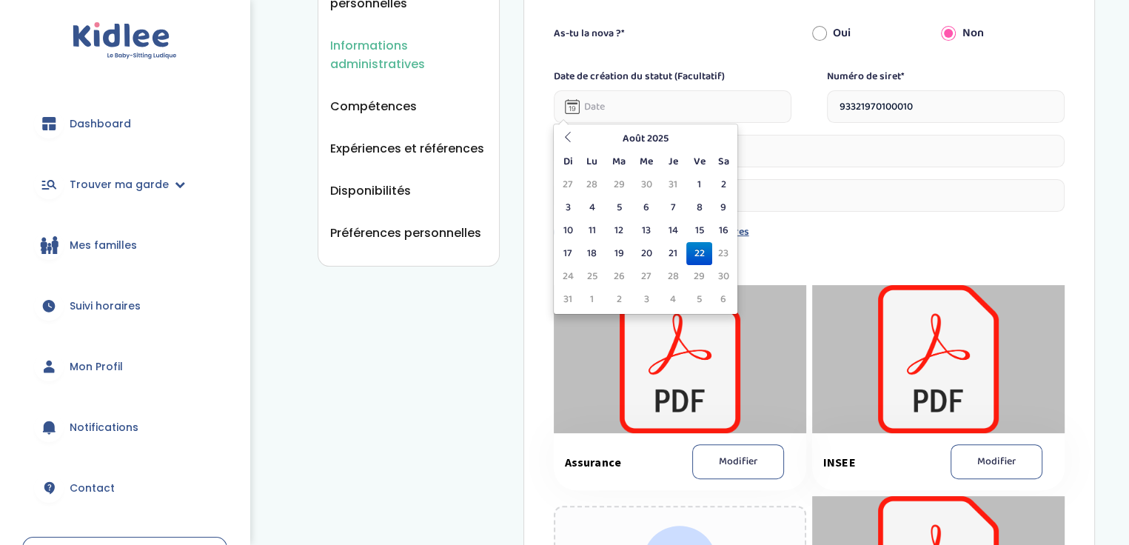
click at [614, 112] on input "text" at bounding box center [673, 106] width 238 height 33
click at [568, 144] on th at bounding box center [568, 138] width 22 height 23
click at [661, 135] on th "Julliet 2025" at bounding box center [645, 138] width 133 height 23
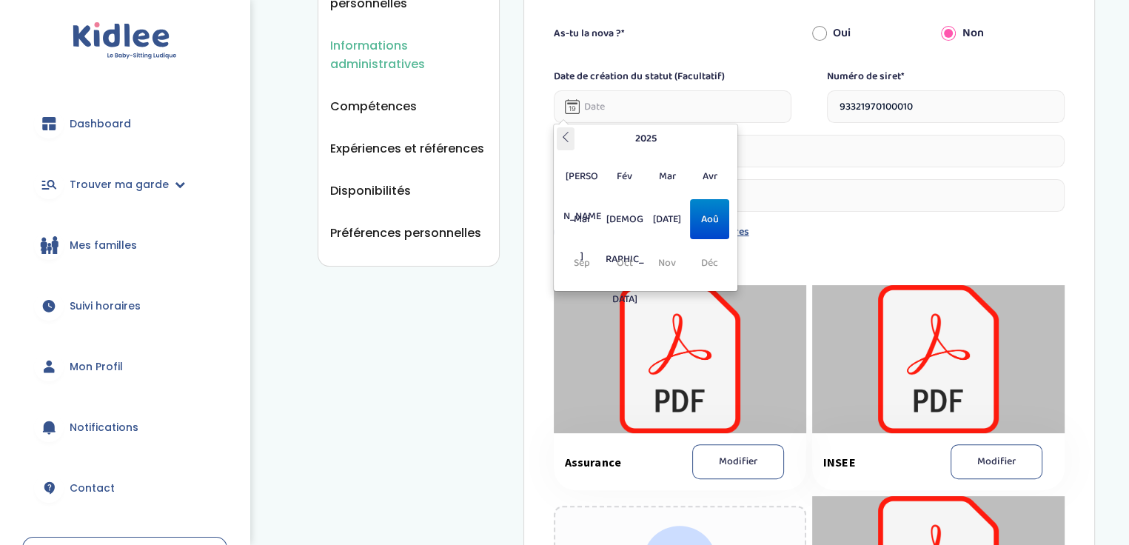
click at [568, 140] on icon at bounding box center [565, 137] width 10 height 10
click at [579, 262] on span "Sep" at bounding box center [581, 263] width 39 height 40
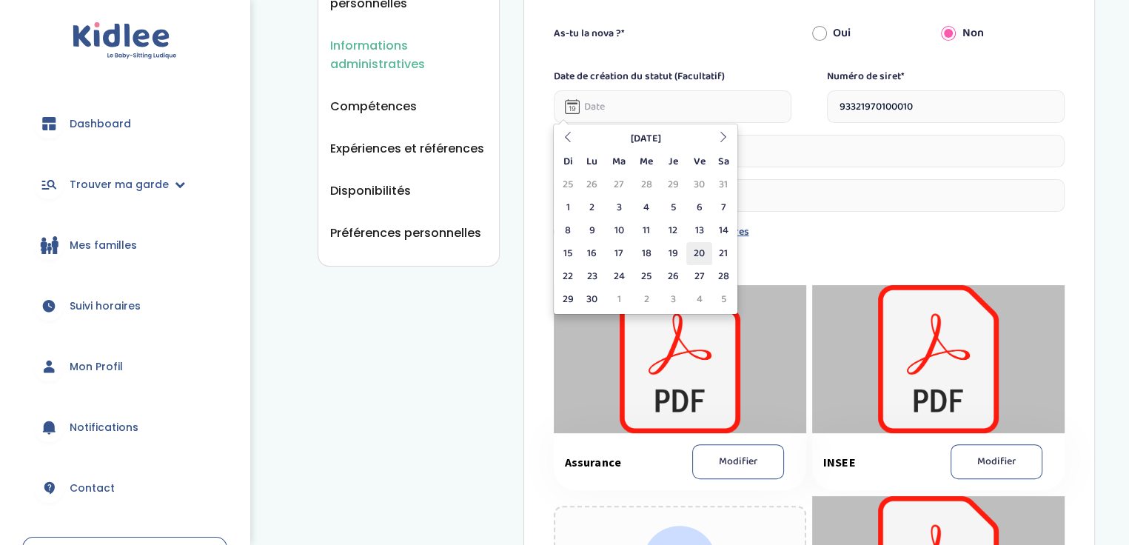
click at [699, 245] on td "20" at bounding box center [699, 253] width 26 height 23
type input "20-09-2024"
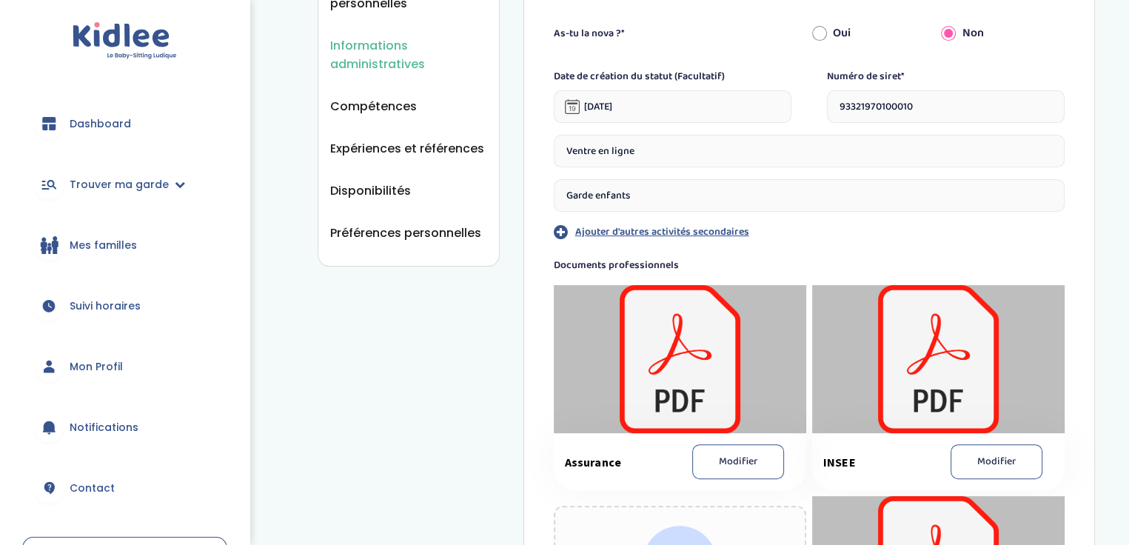
click at [588, 148] on input "Ventre en ligne" at bounding box center [809, 151] width 511 height 33
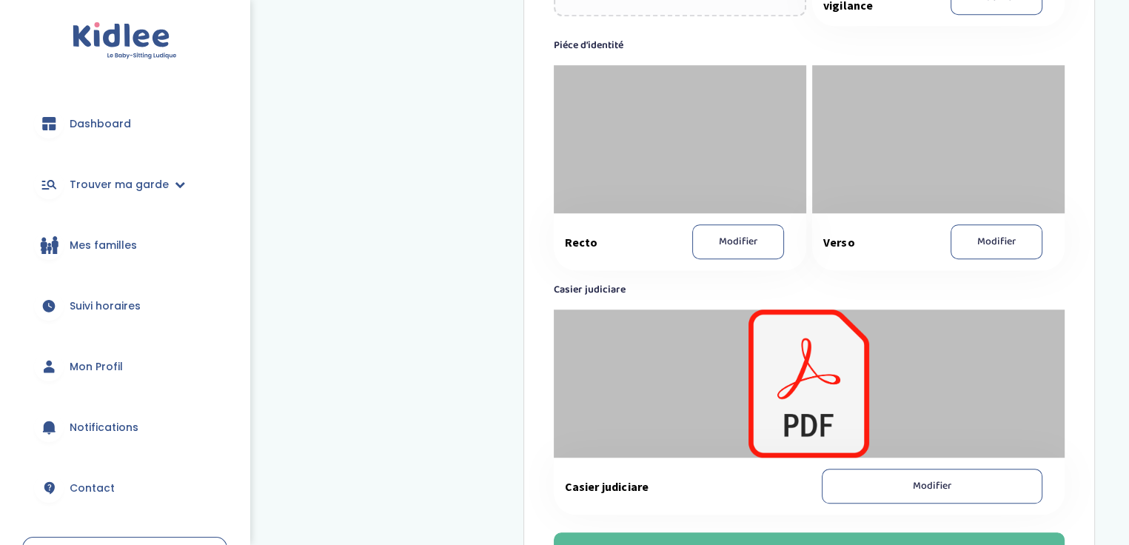
scroll to position [1165, 0]
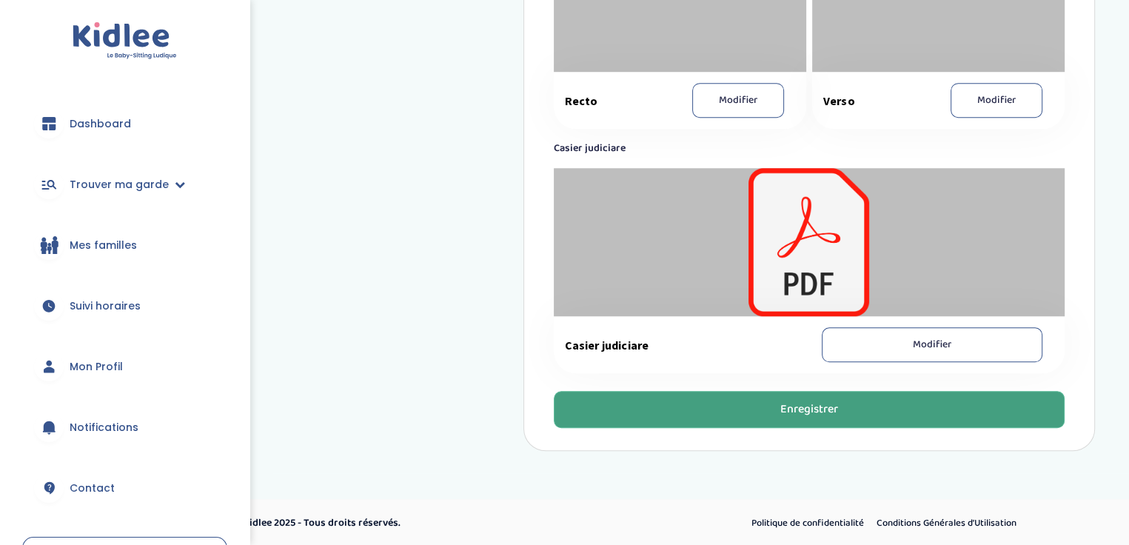
type input "Vente en ligne"
click at [808, 401] on div "Enregistrer" at bounding box center [809, 409] width 58 height 17
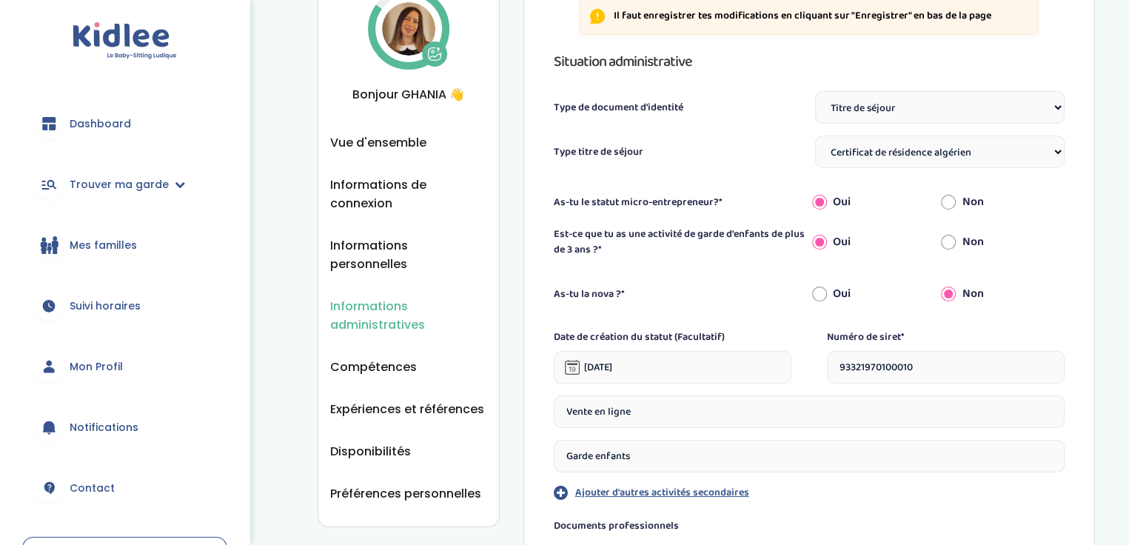
scroll to position [0, 0]
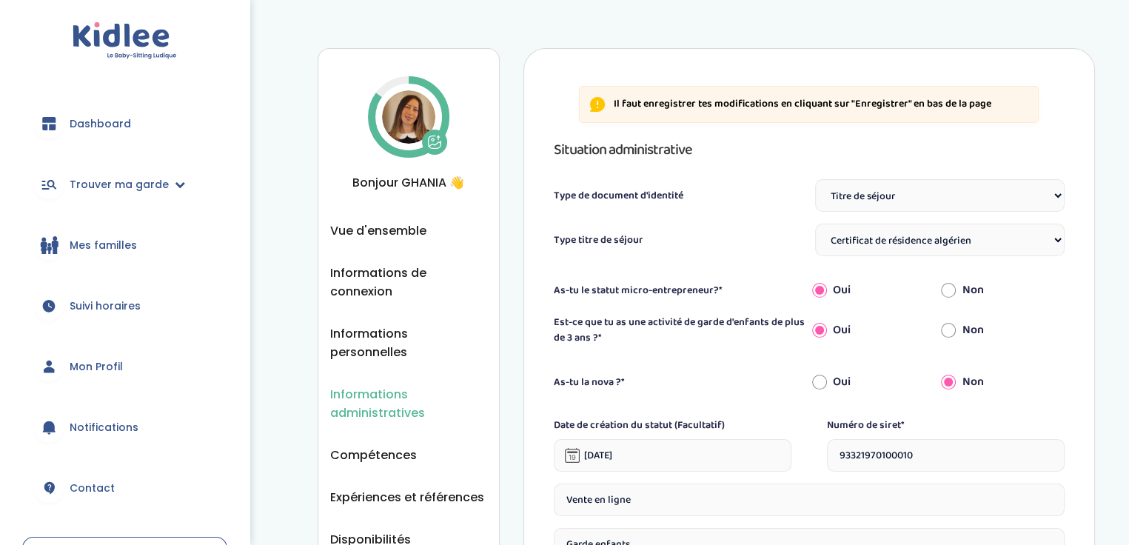
click at [92, 363] on span "Mon Profil" at bounding box center [96, 367] width 53 height 16
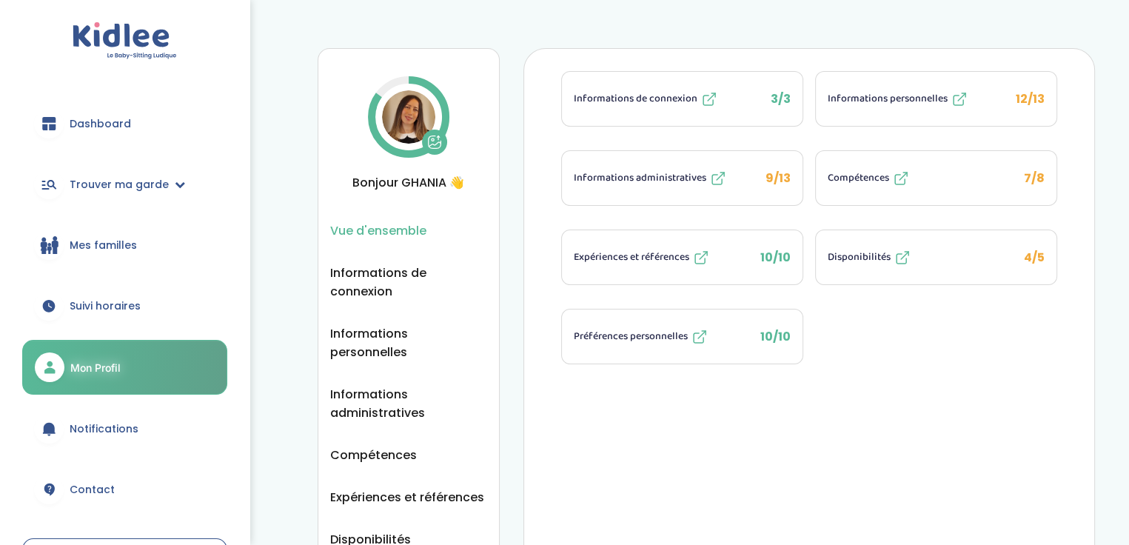
click at [850, 252] on span "Disponibilités" at bounding box center [858, 257] width 63 height 16
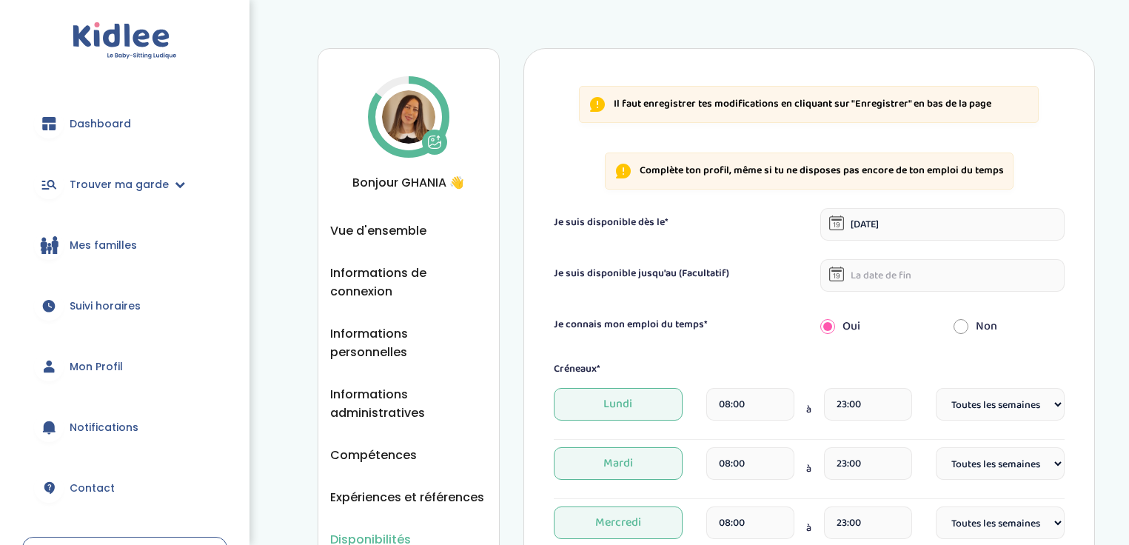
select select "1"
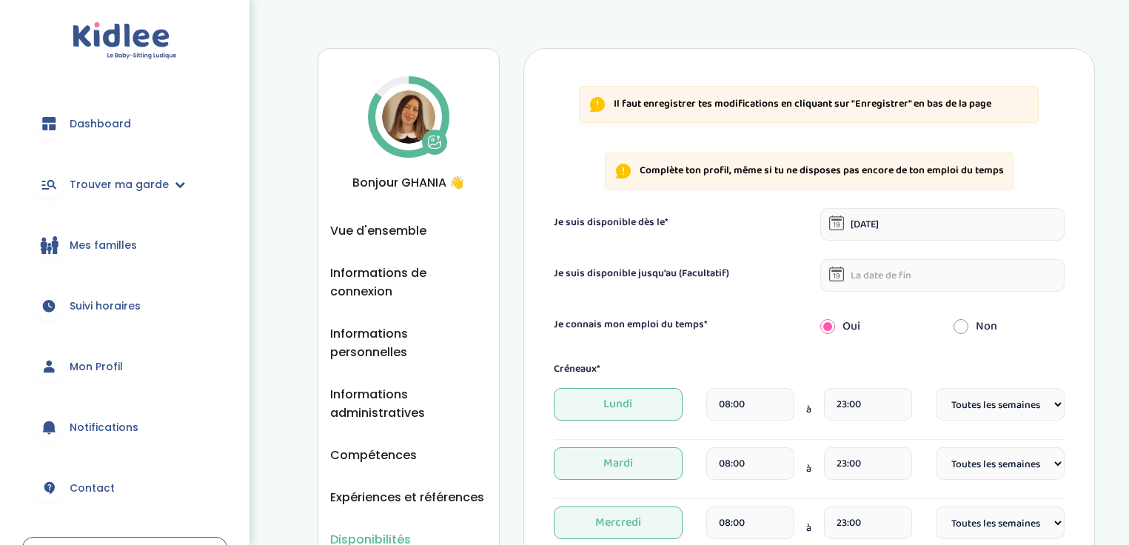
select select "1"
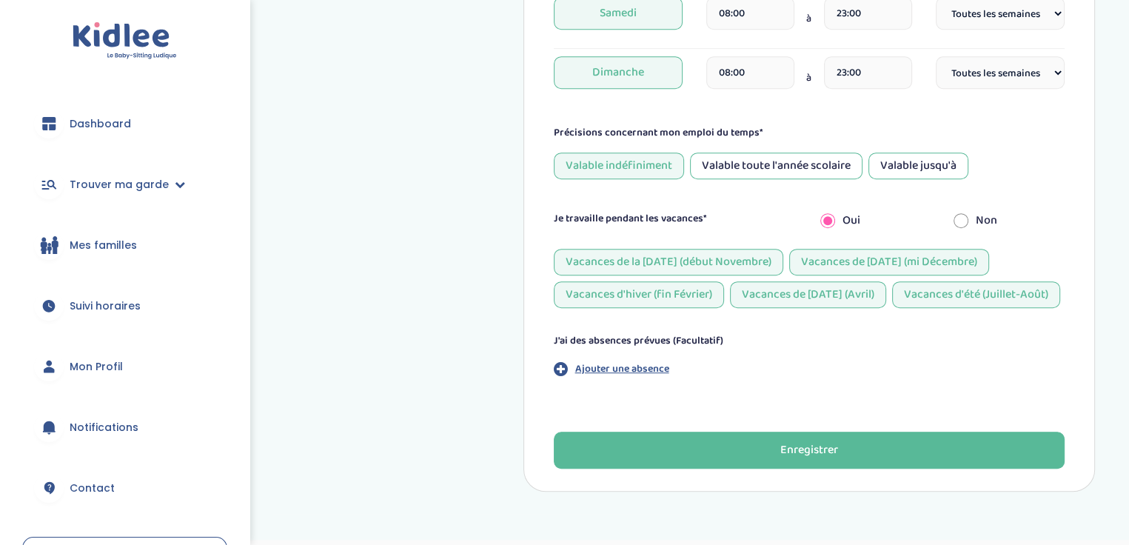
scroll to position [727, 0]
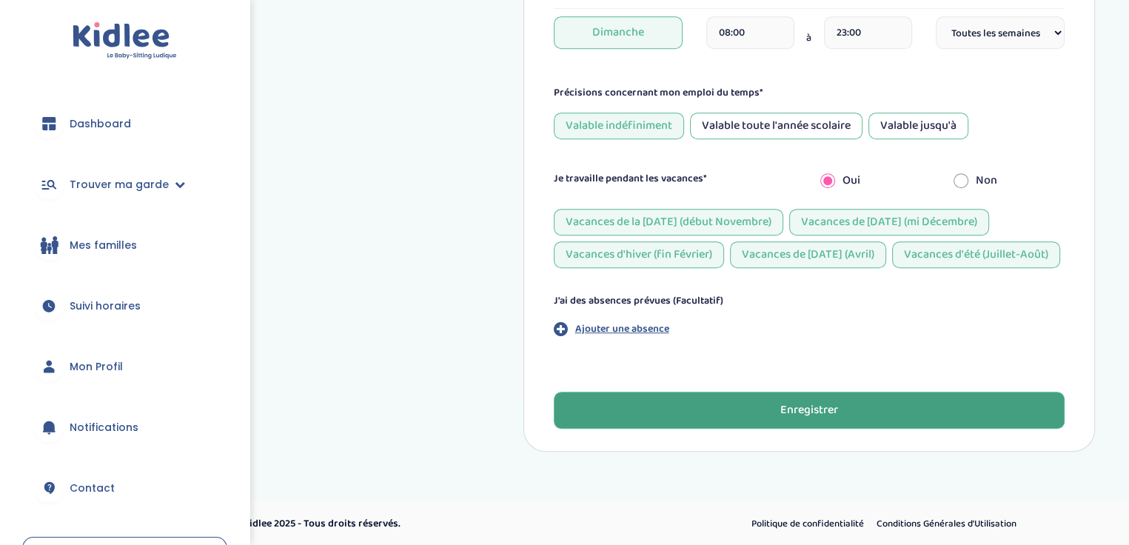
click at [784, 414] on div "Enregistrer" at bounding box center [809, 410] width 58 height 17
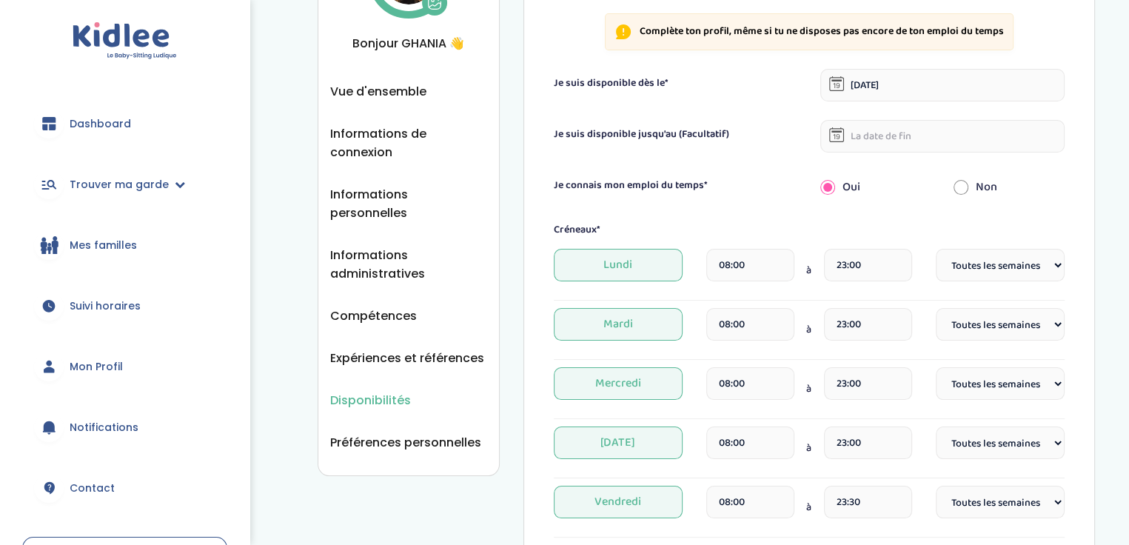
scroll to position [113, 0]
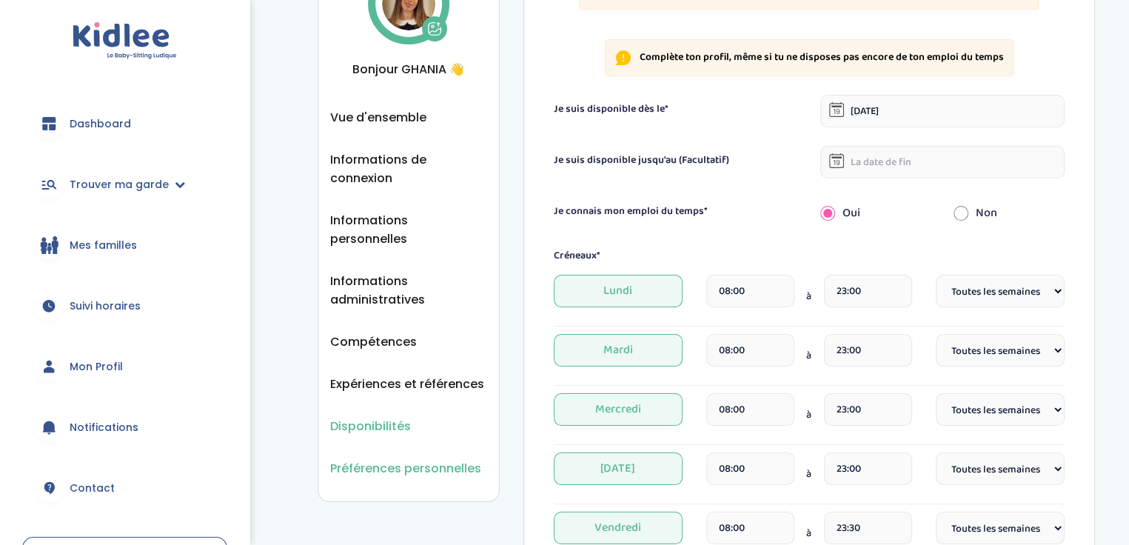
click at [441, 459] on span "Préférences personnelles" at bounding box center [405, 468] width 151 height 19
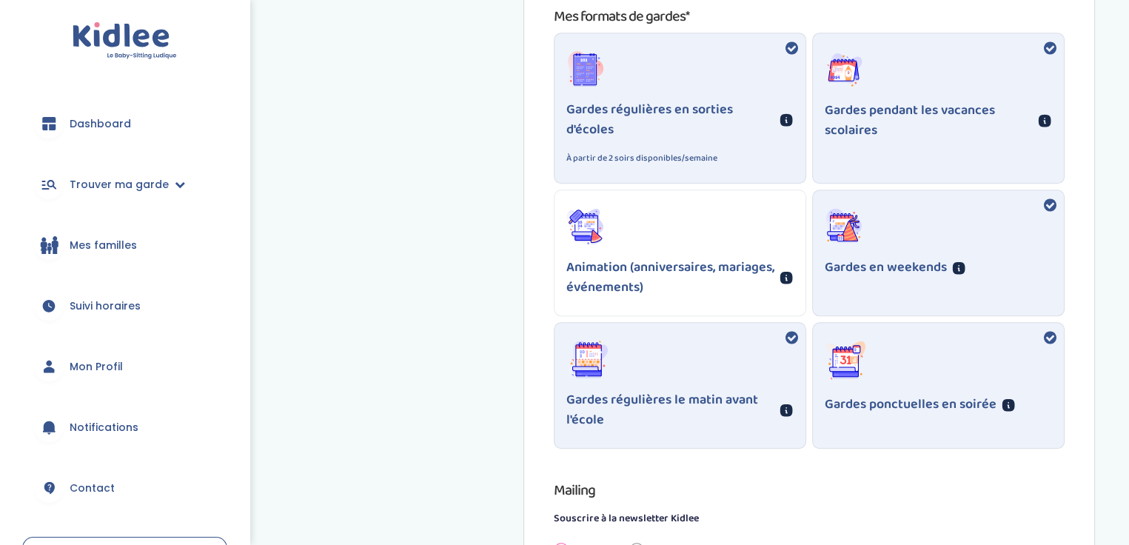
scroll to position [1012, 0]
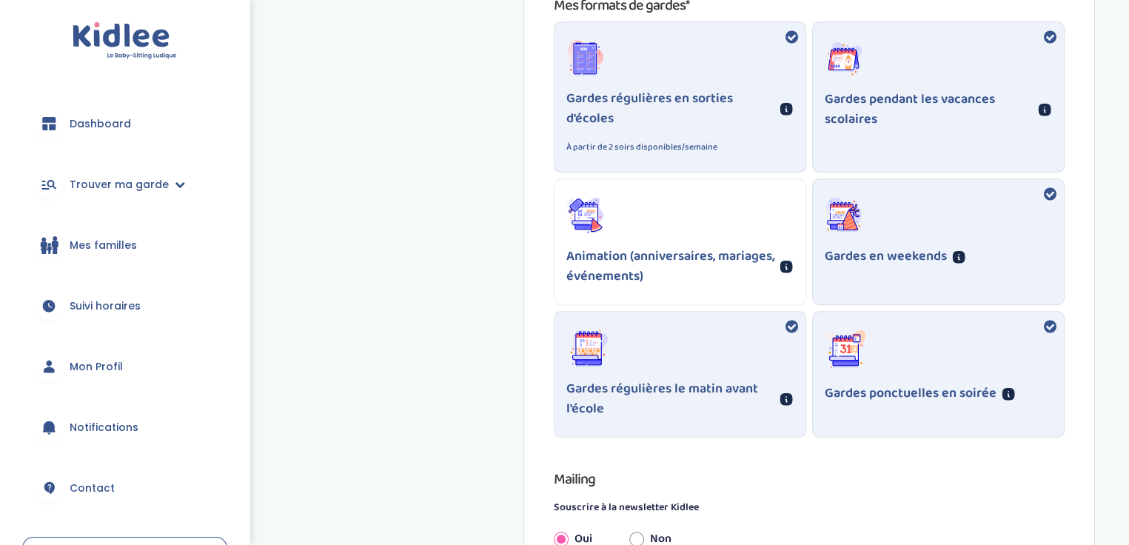
click at [651, 221] on div "Animation (anniversaires, mariages, événements)" at bounding box center [679, 241] width 251 height 125
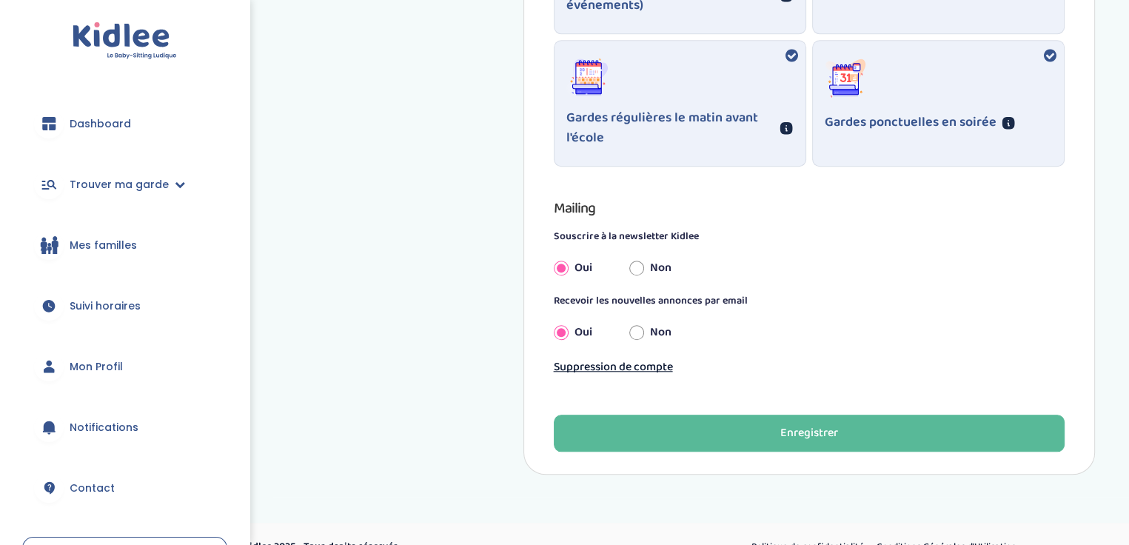
scroll to position [1305, 0]
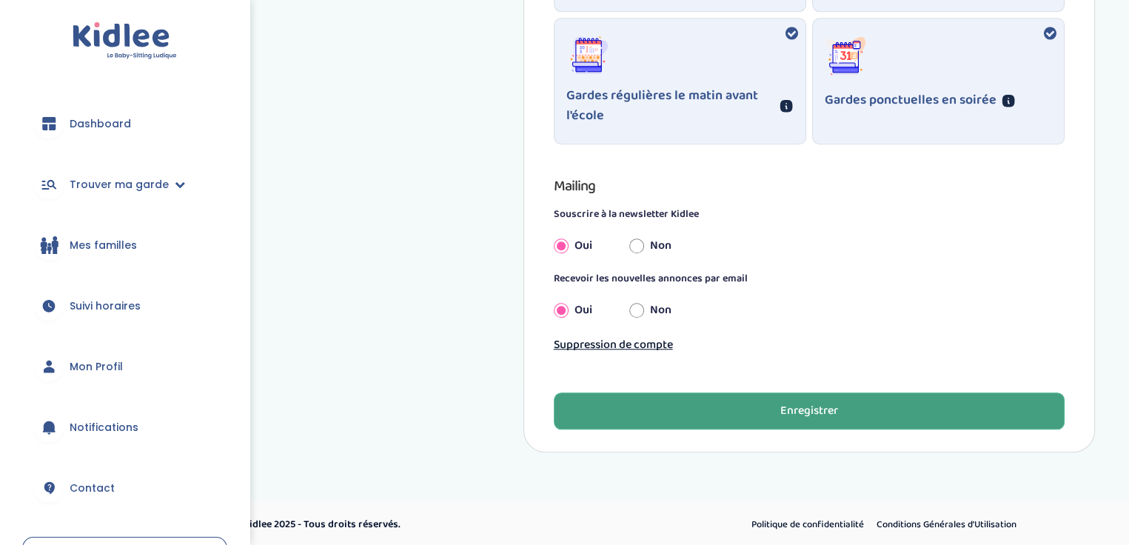
click at [832, 403] on div "Enregistrer" at bounding box center [809, 411] width 58 height 17
click at [118, 238] on span "Mes familles" at bounding box center [103, 246] width 67 height 16
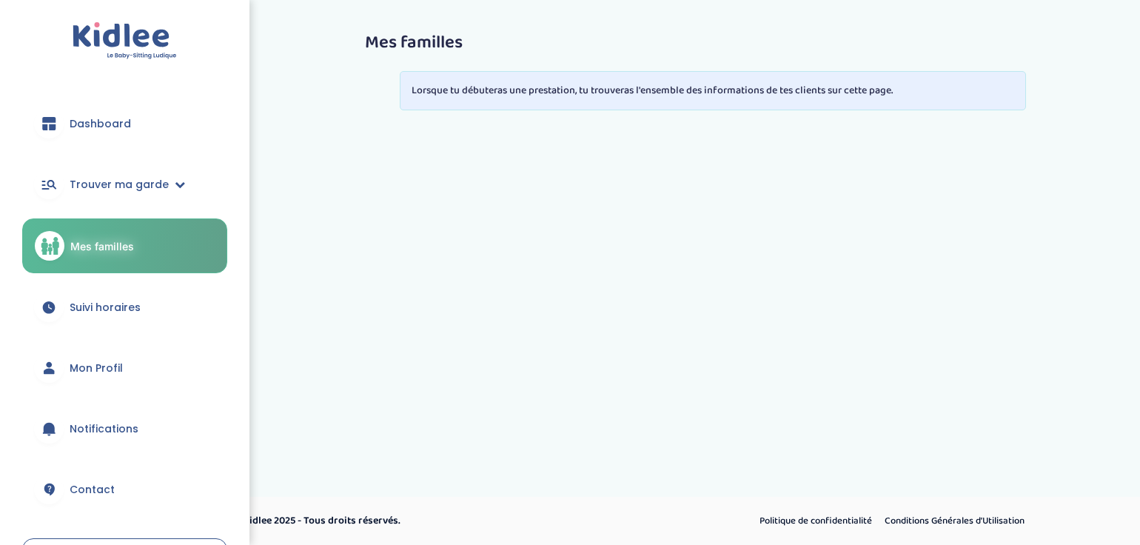
click at [112, 369] on span "Mon Profil" at bounding box center [96, 368] width 53 height 16
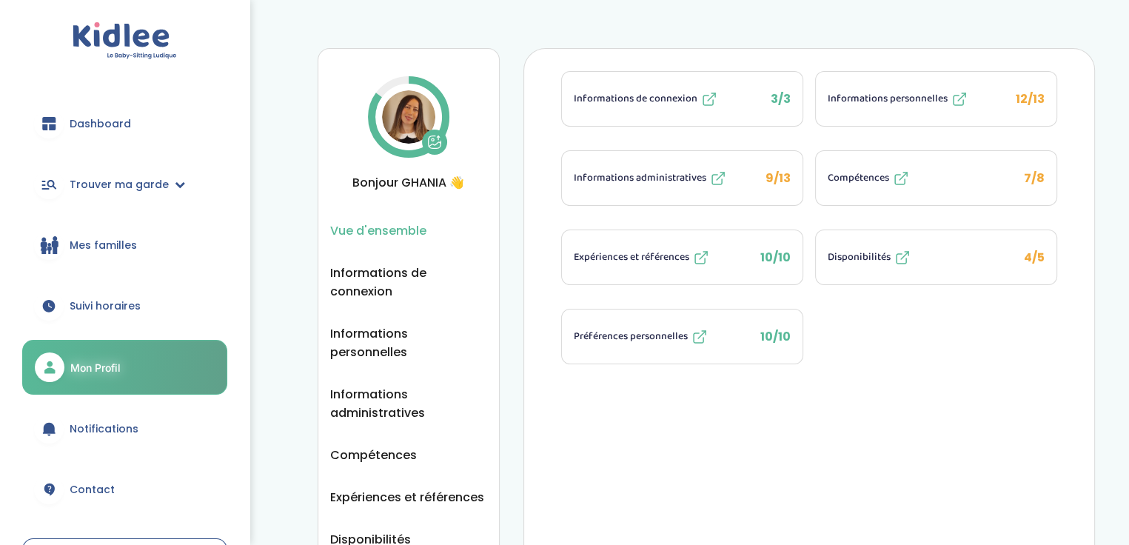
click at [877, 94] on span "Informations personnelles" at bounding box center [887, 99] width 120 height 16
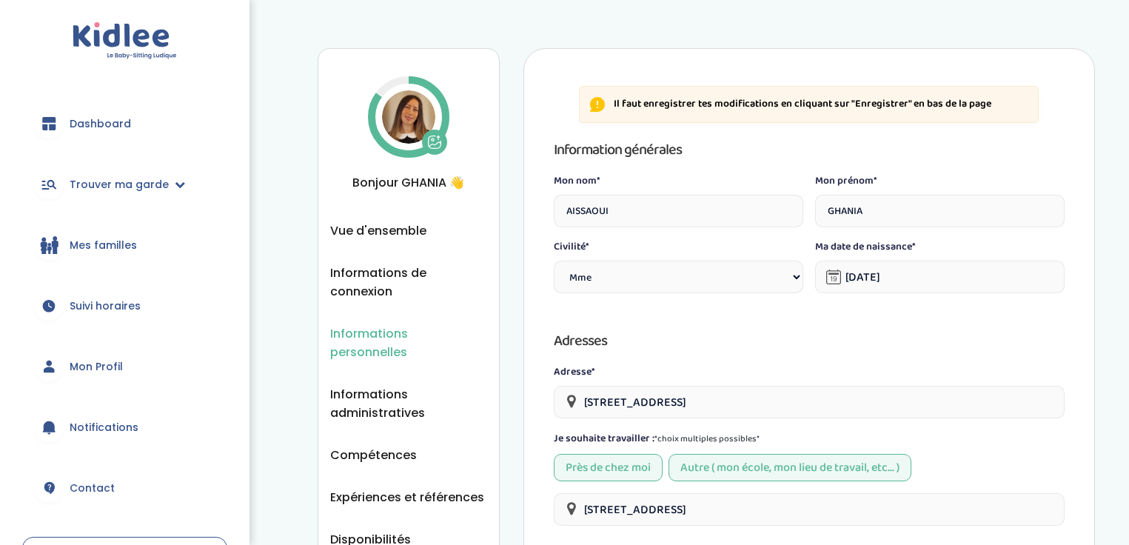
select select "1"
select select "5"
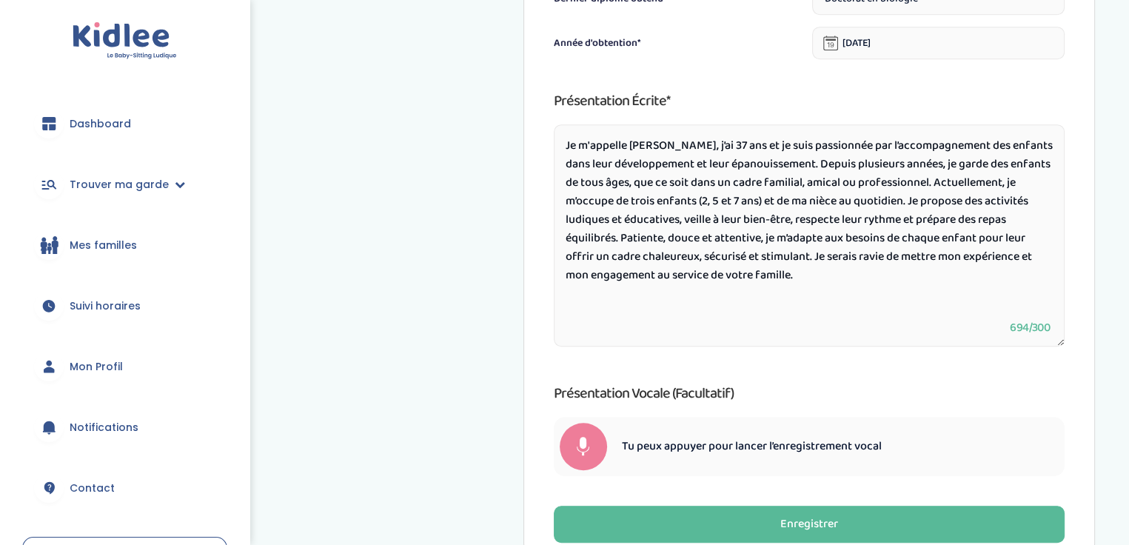
scroll to position [813, 0]
